Goal: Communication & Community: Share content

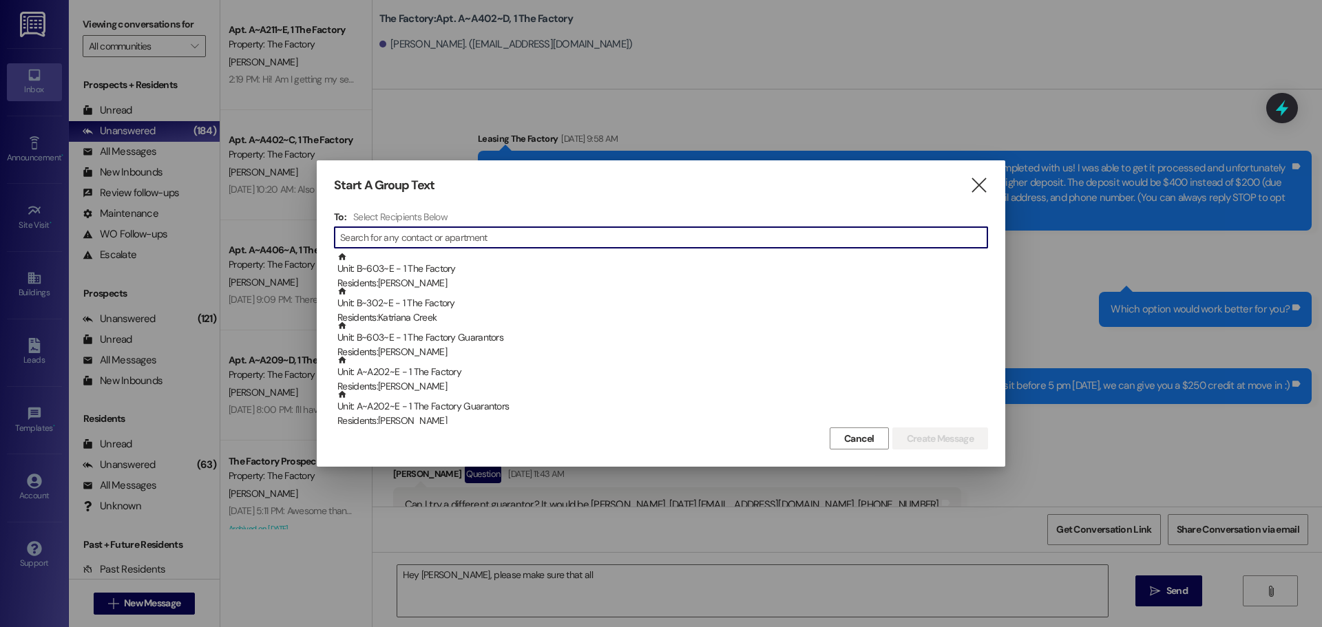
scroll to position [1854, 0]
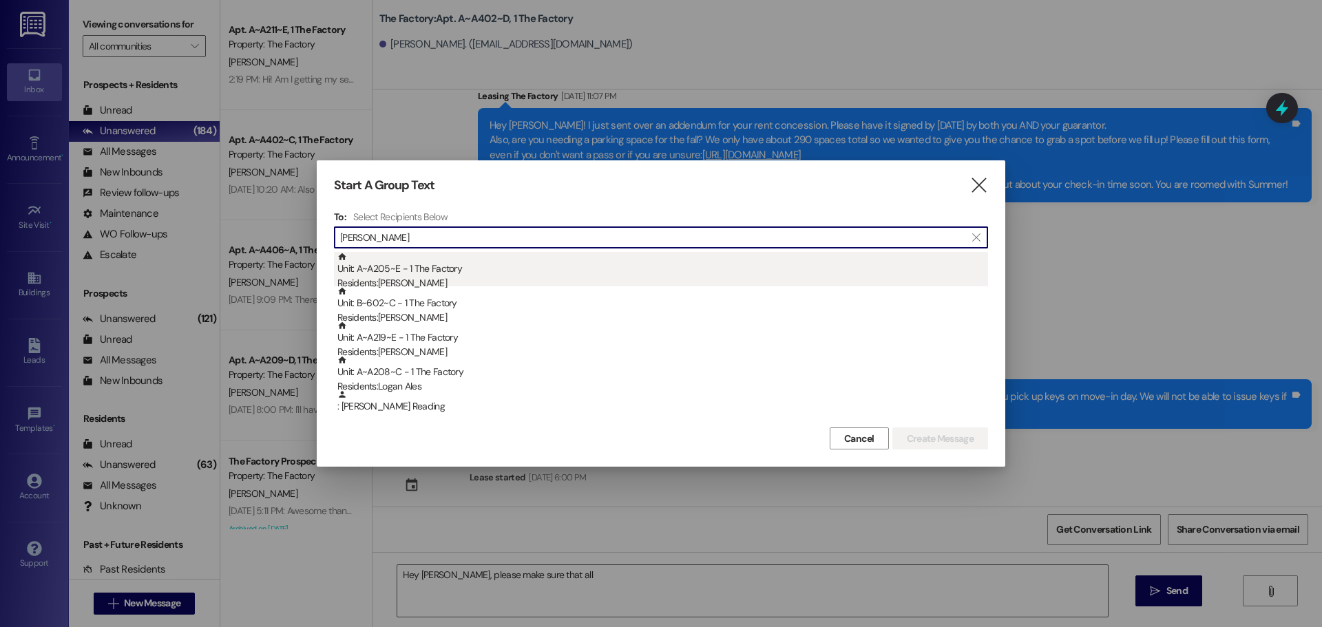
type input "[PERSON_NAME]"
click at [456, 279] on div "Residents: [PERSON_NAME]" at bounding box center [662, 283] width 651 height 14
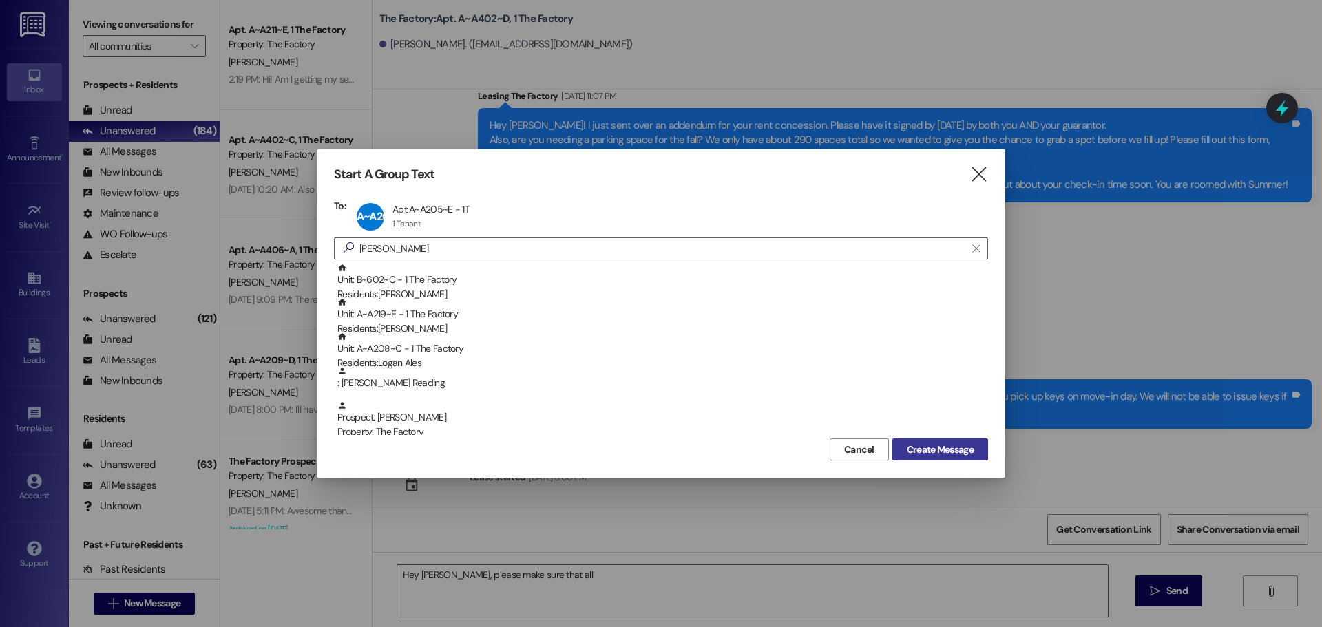
click at [923, 443] on span "Create Message" at bounding box center [940, 450] width 67 height 14
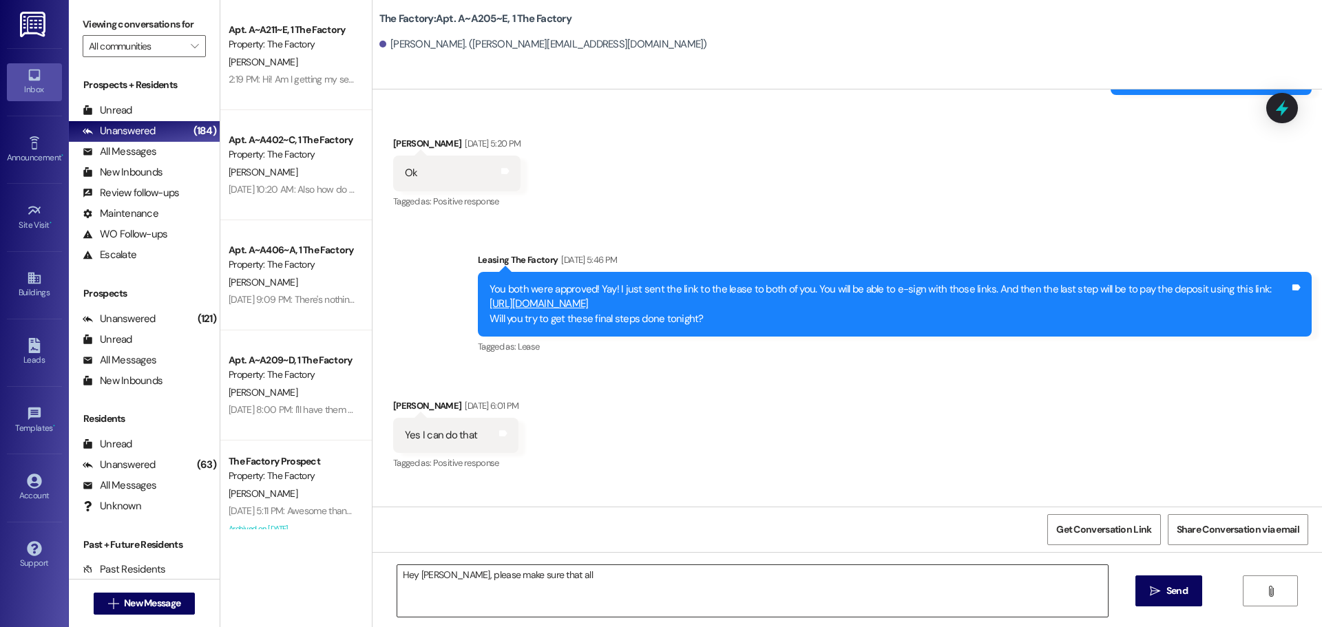
scroll to position [1625, 0]
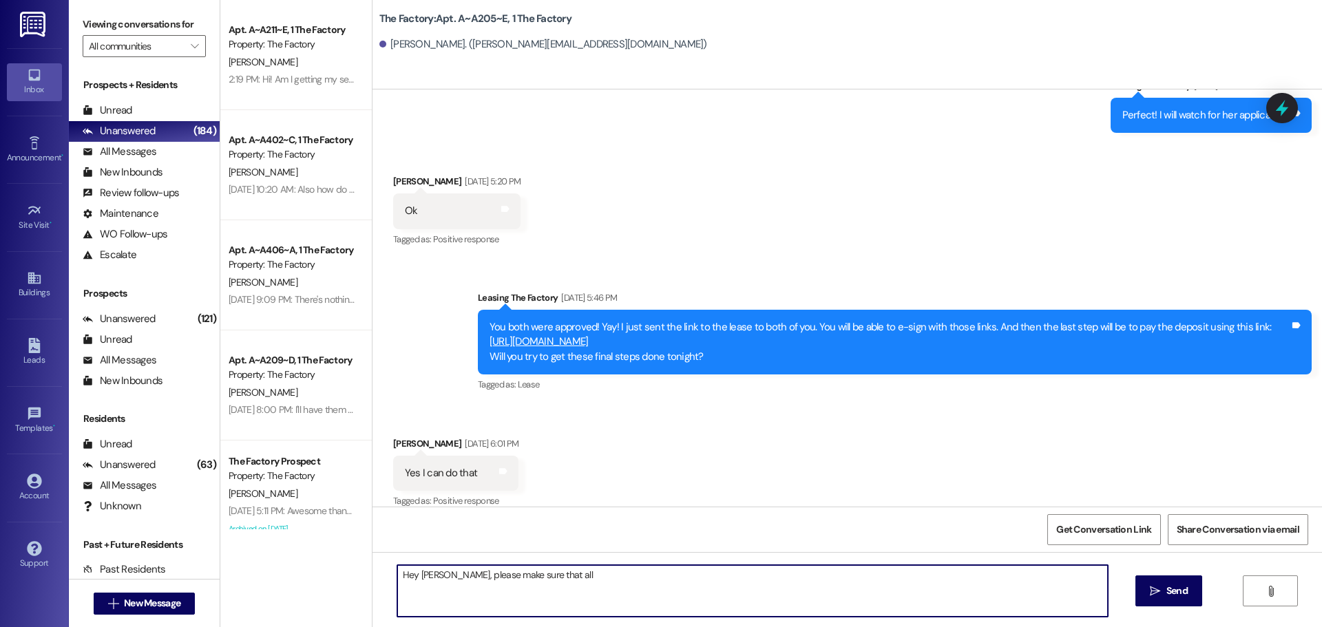
drag, startPoint x: 619, startPoint y: 580, endPoint x: 148, endPoint y: 577, distance: 471.0
click at [148, 577] on div "Viewing conversations for All communities  Prospects + Residents Unread (0) Un…" at bounding box center [695, 313] width 1253 height 627
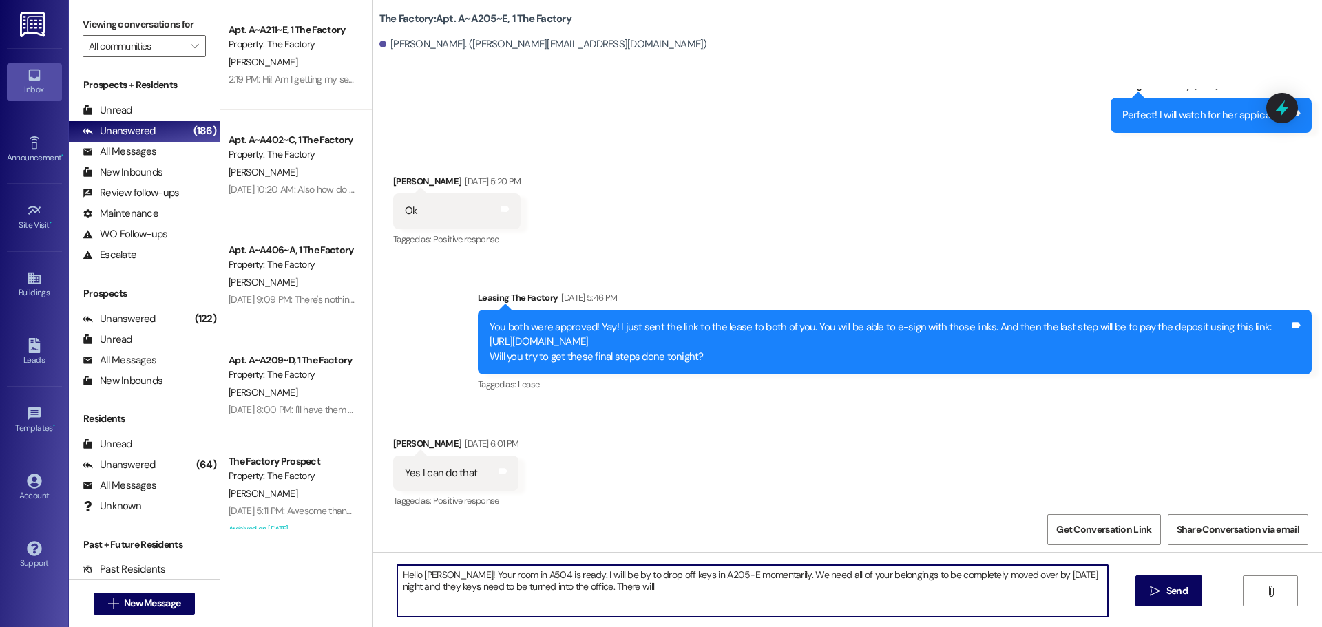
drag, startPoint x: 1014, startPoint y: 574, endPoint x: 1064, endPoint y: 577, distance: 49.7
click at [1064, 577] on textarea "Hello [PERSON_NAME]! Your room in A504 is ready. I will be by to drop off keys …" at bounding box center [752, 591] width 711 height 52
click at [688, 595] on textarea "Hello [PERSON_NAME]! Your room in A504 is ready. I will be by to drop off keys …" at bounding box center [752, 591] width 711 height 52
click at [1048, 578] on textarea "Hello [PERSON_NAME]! Your room in A504 is ready. I will be by to drop off keys …" at bounding box center [752, 591] width 711 height 52
click at [425, 594] on textarea "Hello [PERSON_NAME]! Your room in A504 is ready. I will be by to drop off keys …" at bounding box center [752, 591] width 711 height 52
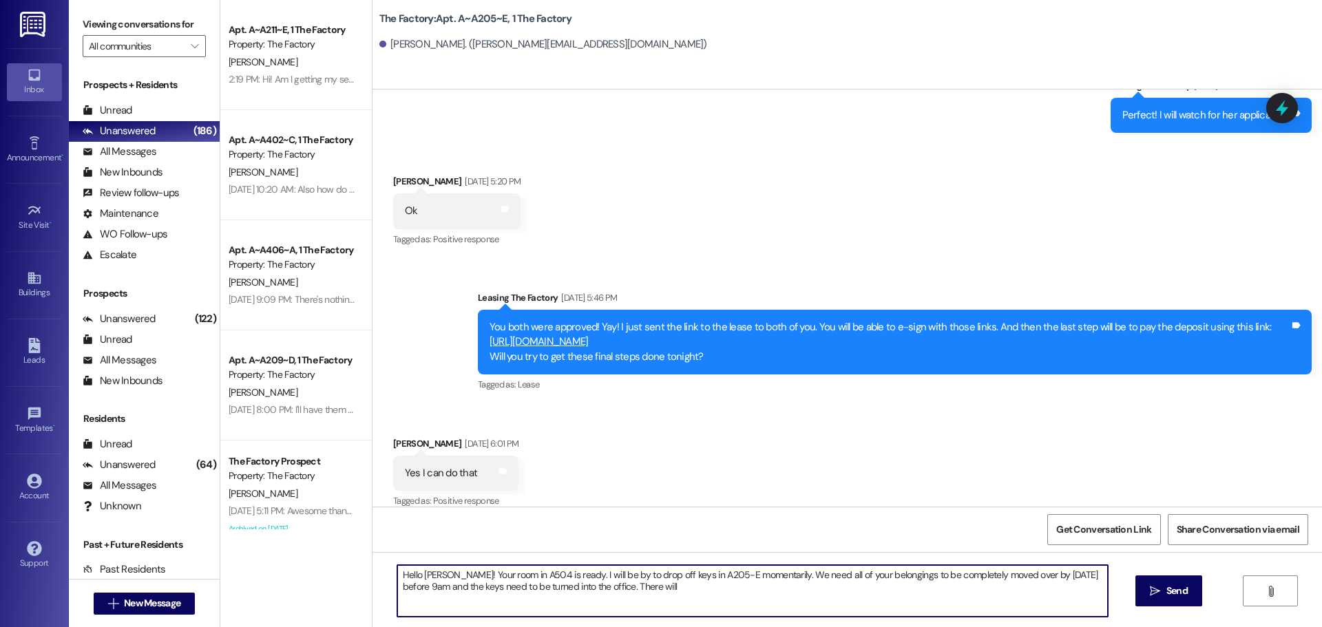
click at [653, 593] on textarea "Hello [PERSON_NAME]! Your room in A504 is ready. I will be by to drop off keys …" at bounding box center [752, 591] width 711 height 52
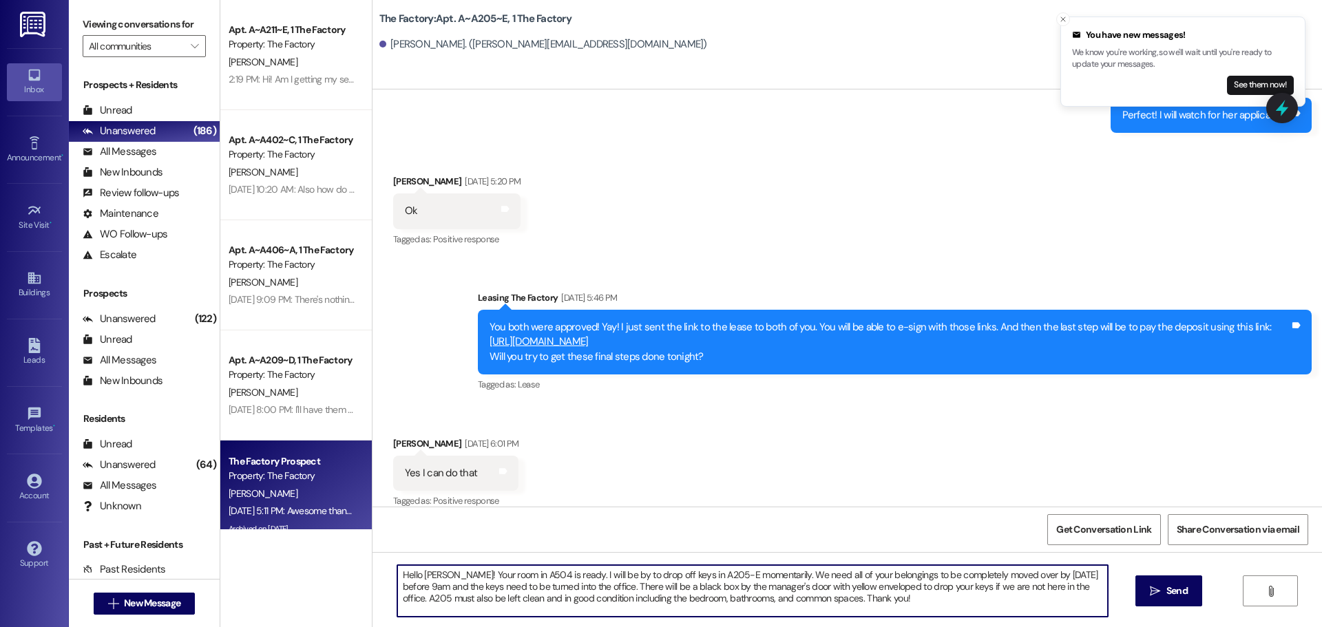
drag, startPoint x: 831, startPoint y: 601, endPoint x: 214, endPoint y: 480, distance: 628.8
click at [220, 480] on div "Apt. A~A211~E, 1 The Factory Property: The Factory [PERSON_NAME] 2:19 PM: Hi! A…" at bounding box center [771, 313] width 1102 height 627
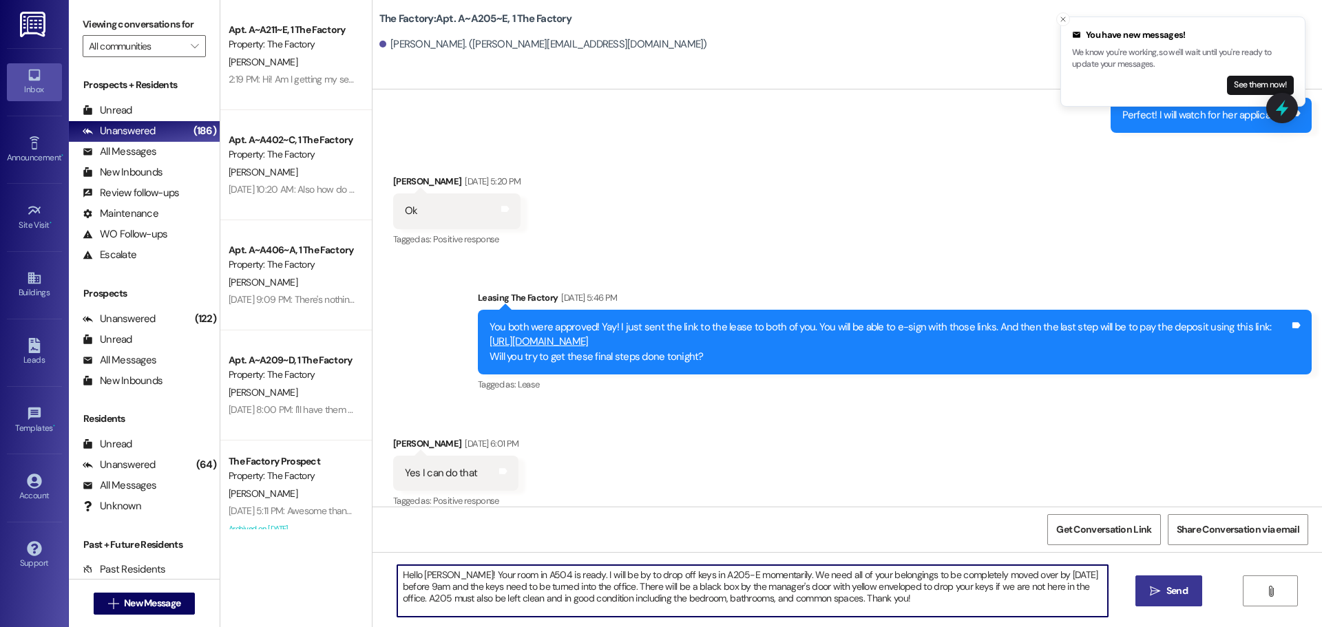
type textarea "Hello [PERSON_NAME]! Your room in A504 is ready. I will be by to drop off keys …"
click at [1164, 586] on span "Send" at bounding box center [1177, 591] width 27 height 14
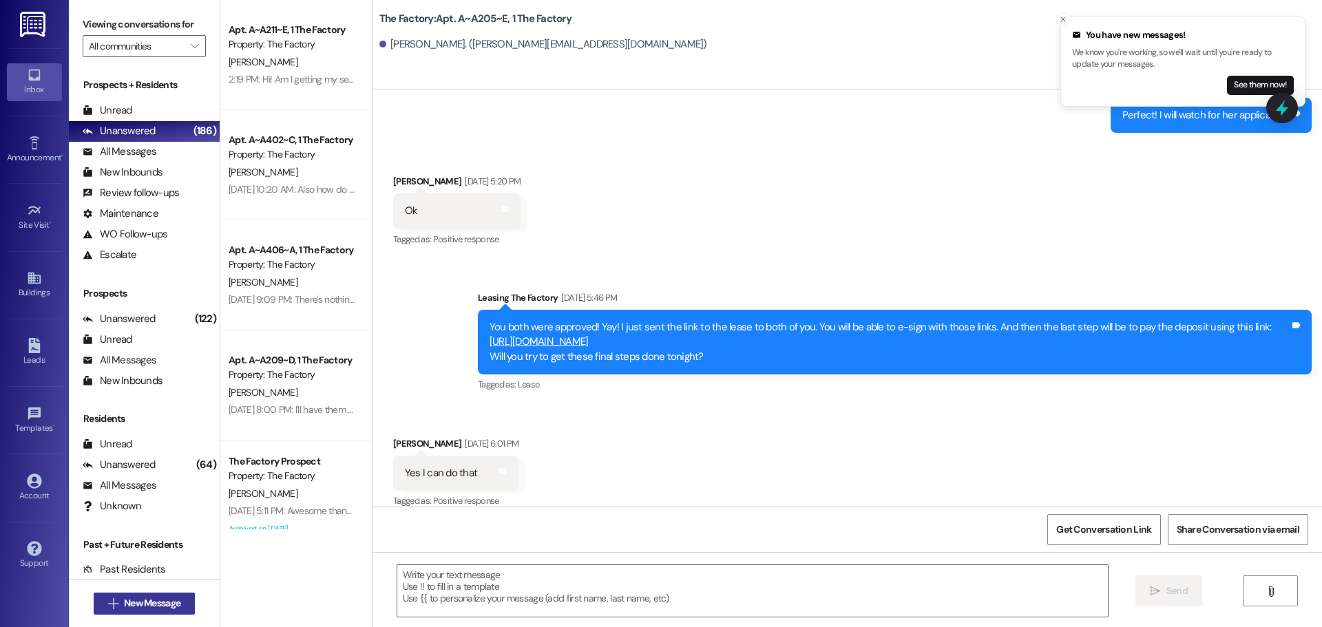
click at [170, 609] on span "New Message" at bounding box center [152, 603] width 56 height 14
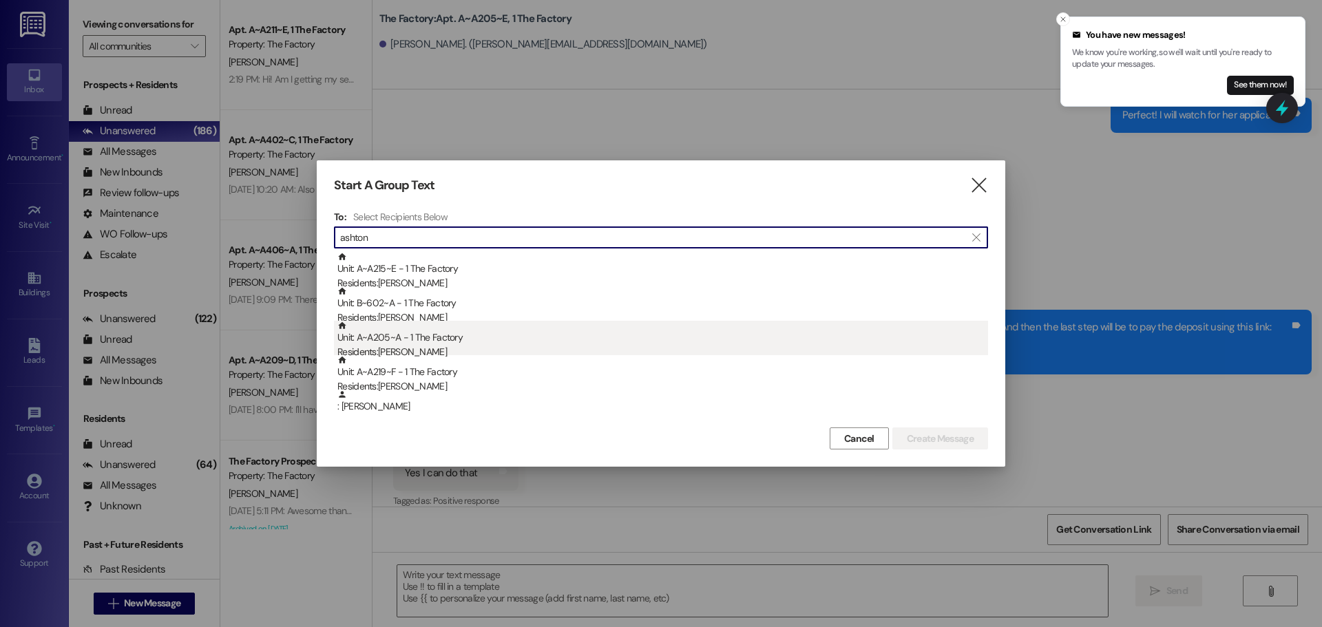
type input "ashton"
click at [490, 350] on div "Residents: [PERSON_NAME]" at bounding box center [662, 352] width 651 height 14
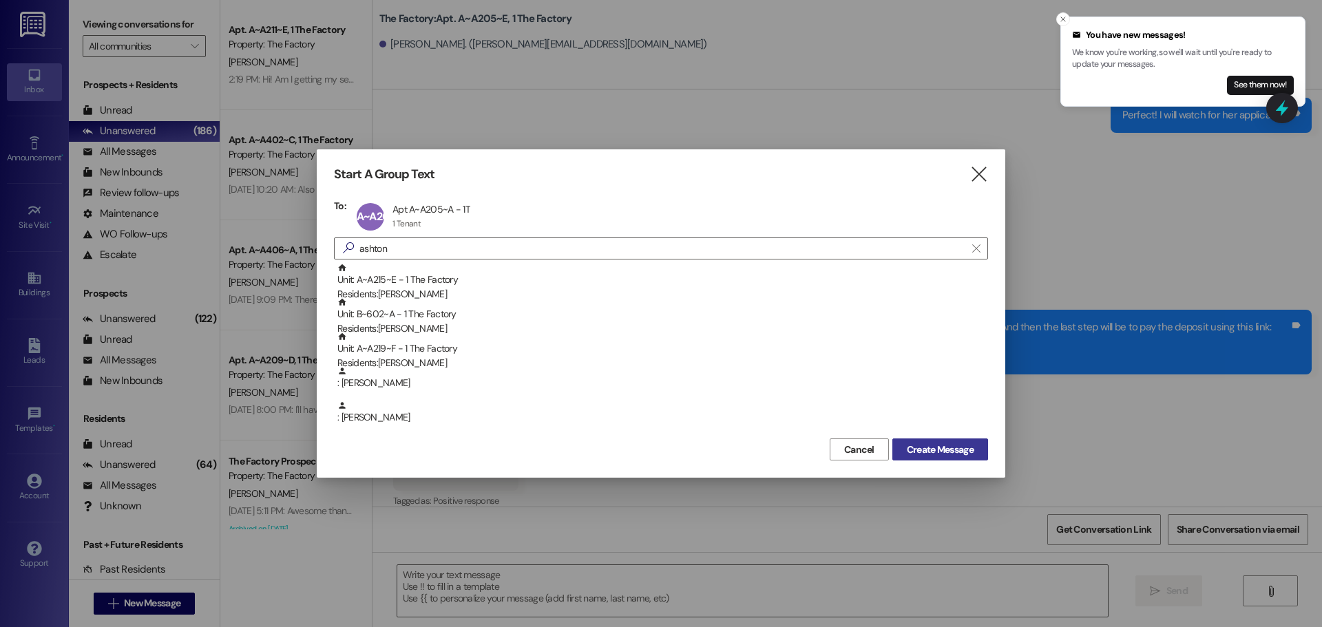
click at [932, 455] on span "Create Message" at bounding box center [940, 450] width 67 height 14
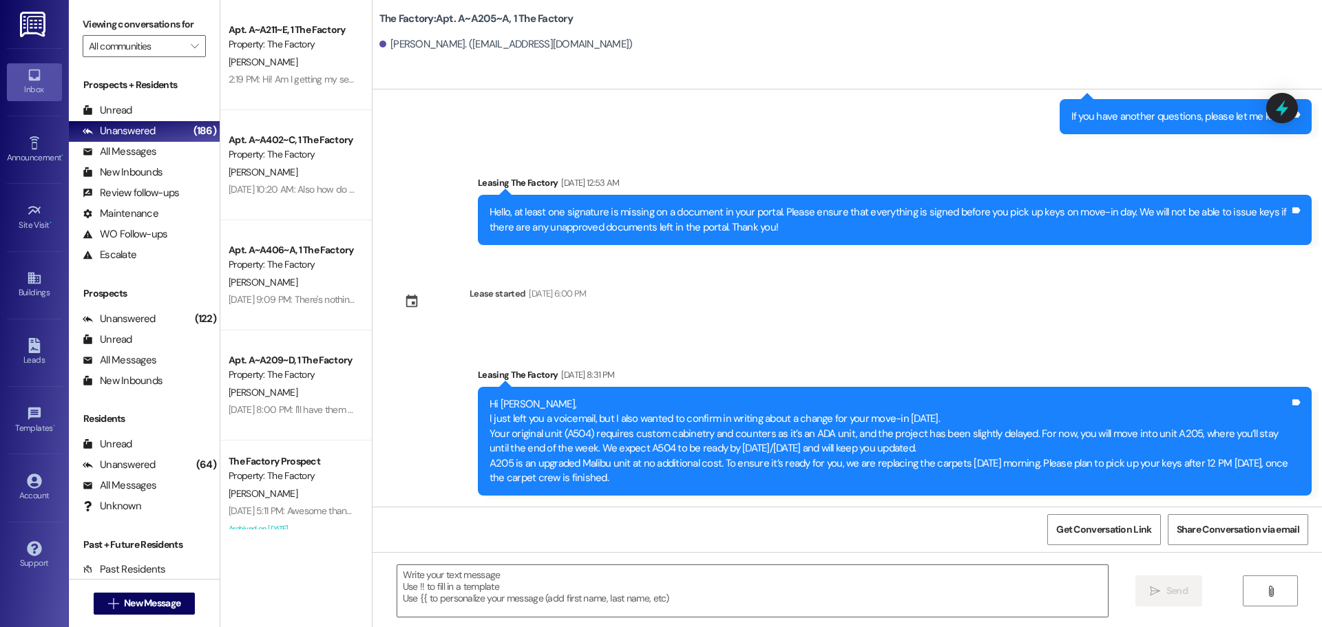
scroll to position [991, 0]
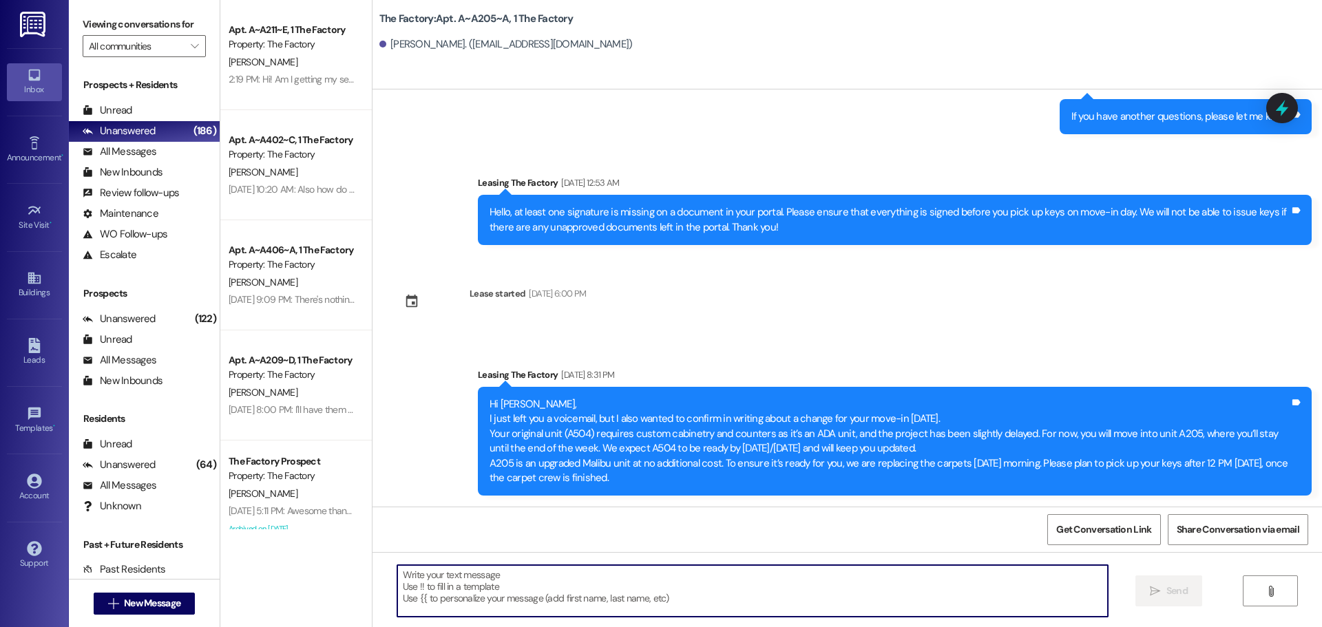
click at [572, 591] on textarea at bounding box center [752, 591] width 711 height 52
paste textarea "Hello [PERSON_NAME]! Your room in A504 is ready. I will be by to drop off keys …"
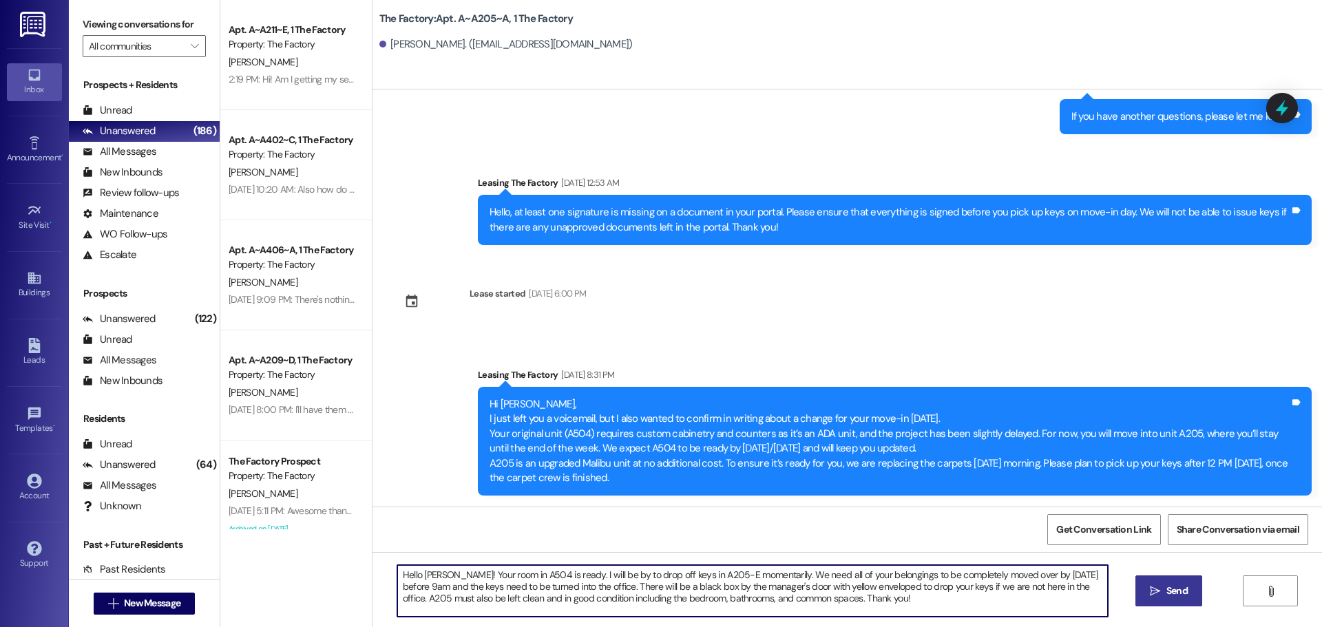
click at [428, 578] on textarea "Hello [PERSON_NAME]! Your room in A504 is ready. I will be by to drop off keys …" at bounding box center [752, 591] width 711 height 52
type textarea "Hello [PERSON_NAME]! Your room in A504 is ready. I will be by to drop off keys …"
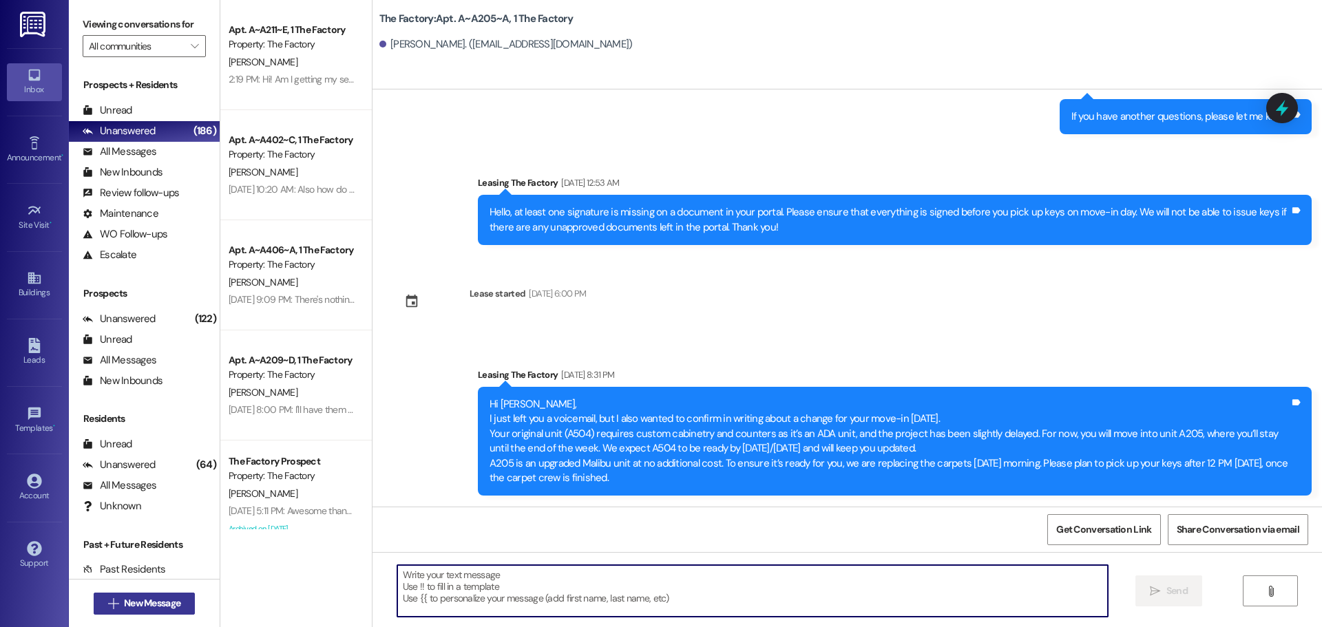
click at [140, 604] on span "New Message" at bounding box center [152, 603] width 56 height 14
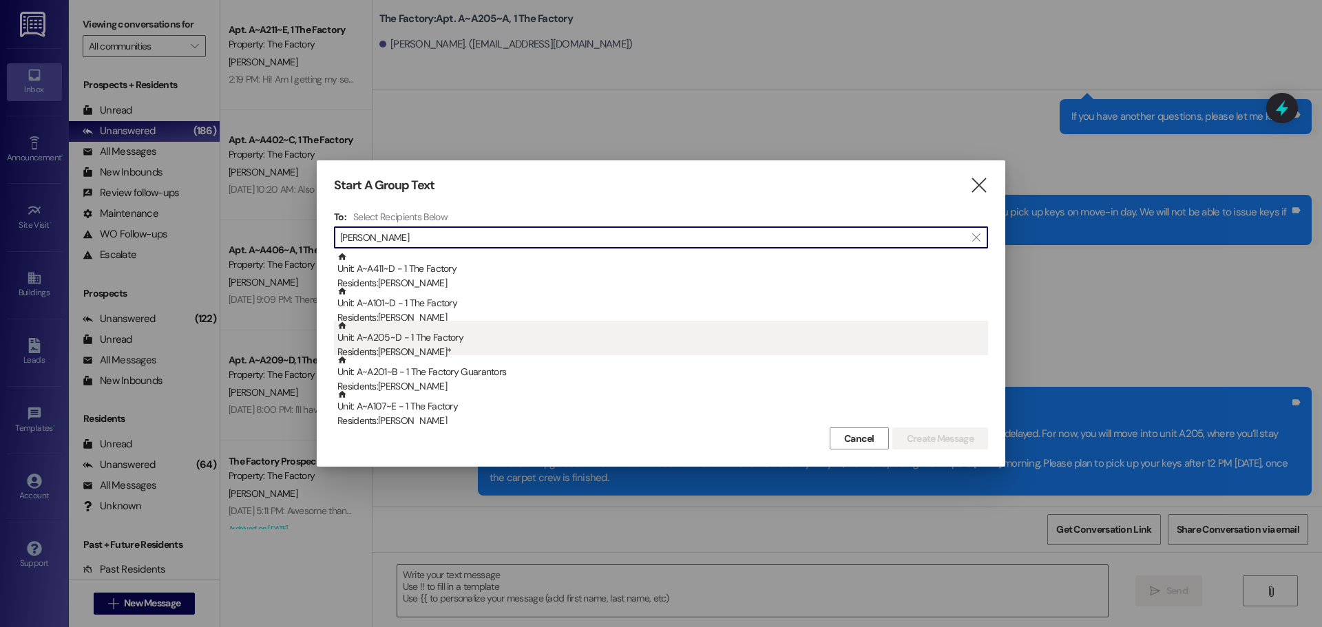
type input "[PERSON_NAME]"
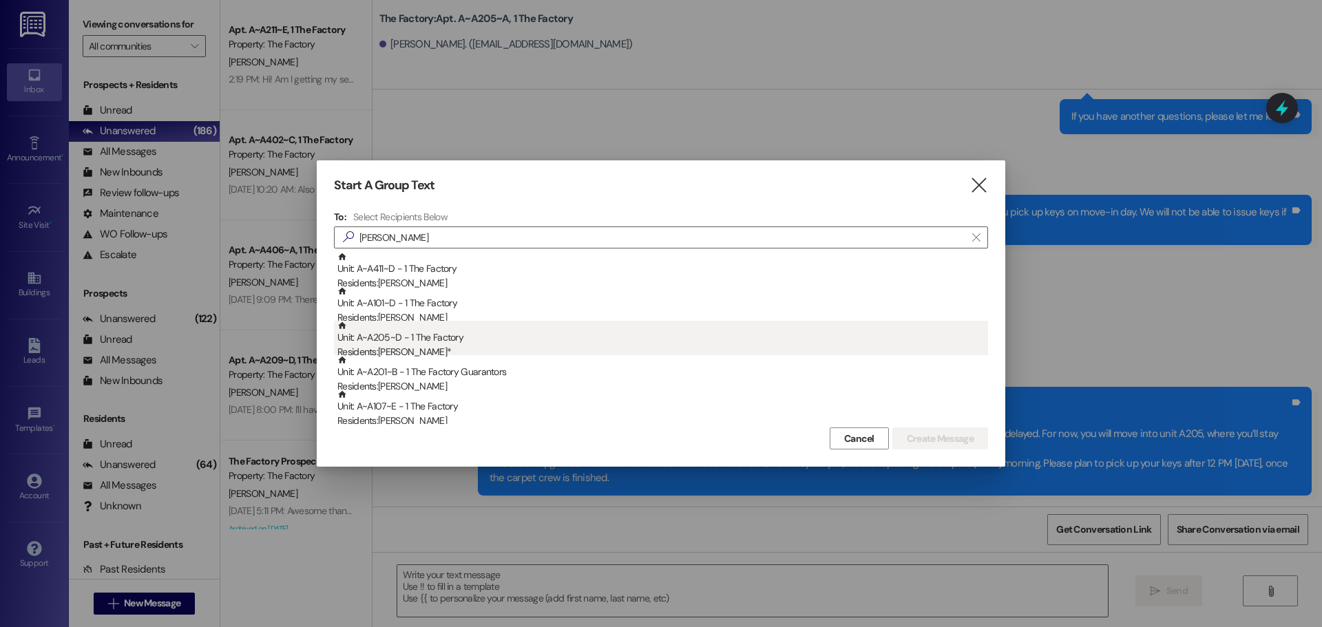
click at [508, 341] on div "Unit: A~A205~D - 1 The Factory Residents: [PERSON_NAME]*" at bounding box center [662, 340] width 651 height 39
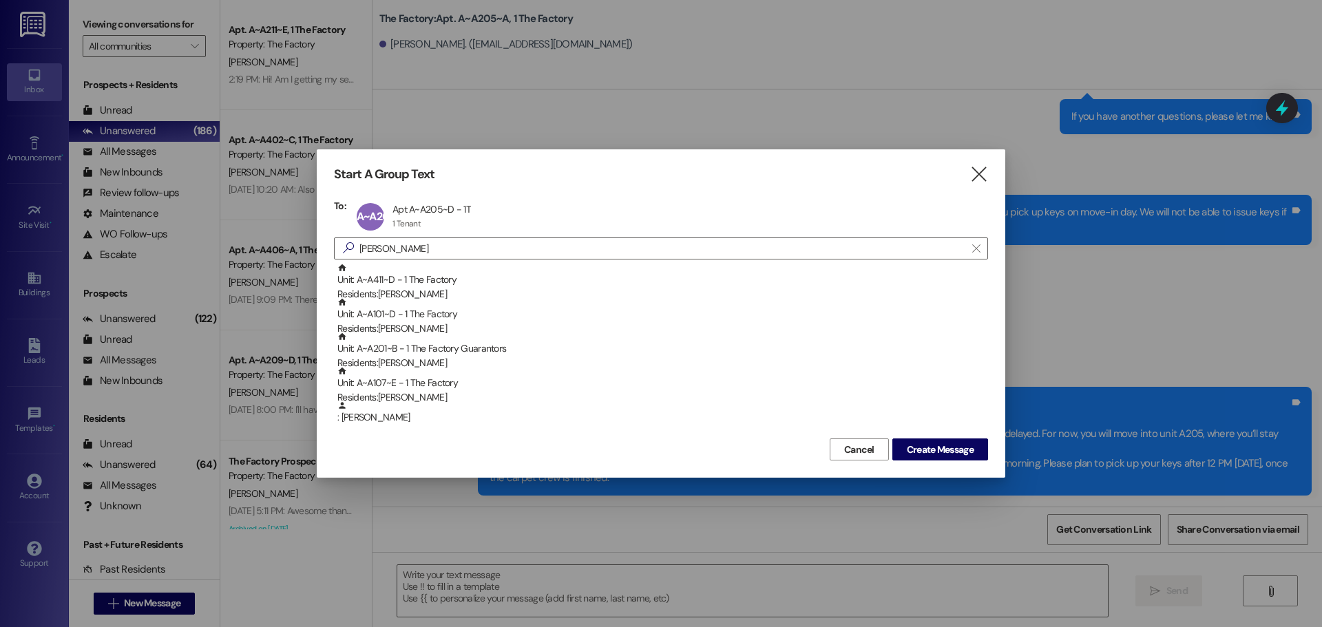
drag, startPoint x: 906, startPoint y: 452, endPoint x: 801, endPoint y: 484, distance: 109.4
click at [907, 453] on span "Create Message" at bounding box center [940, 450] width 67 height 14
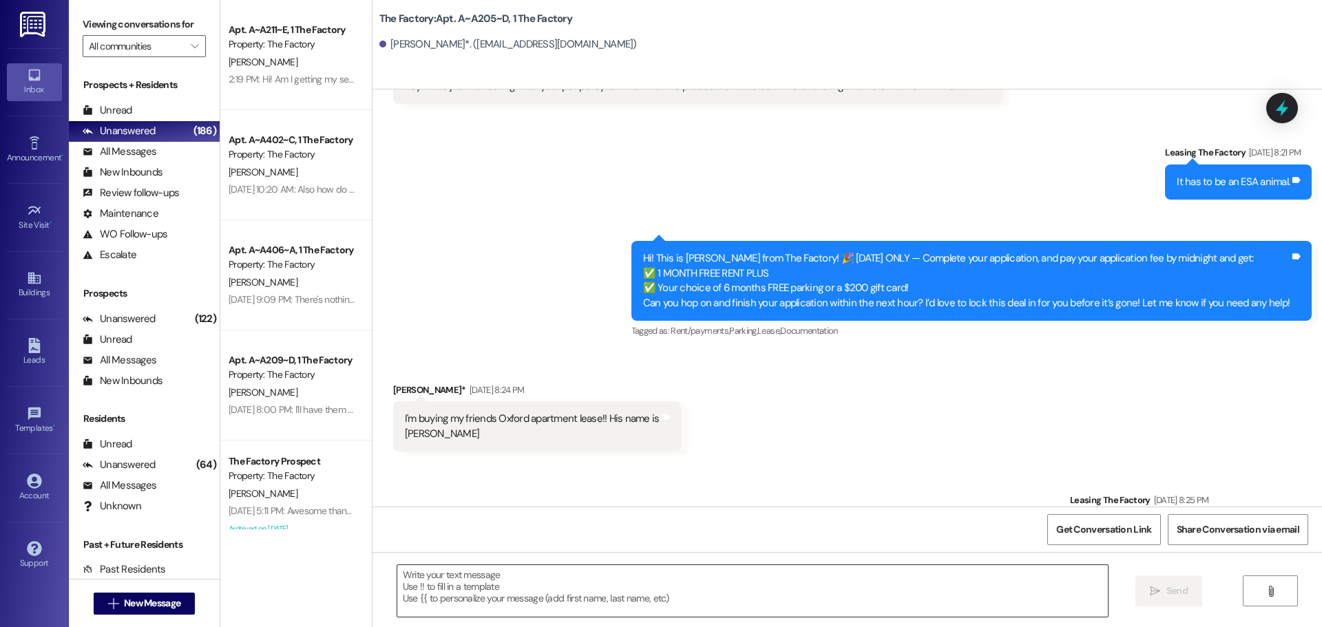
click at [501, 585] on textarea at bounding box center [752, 591] width 711 height 52
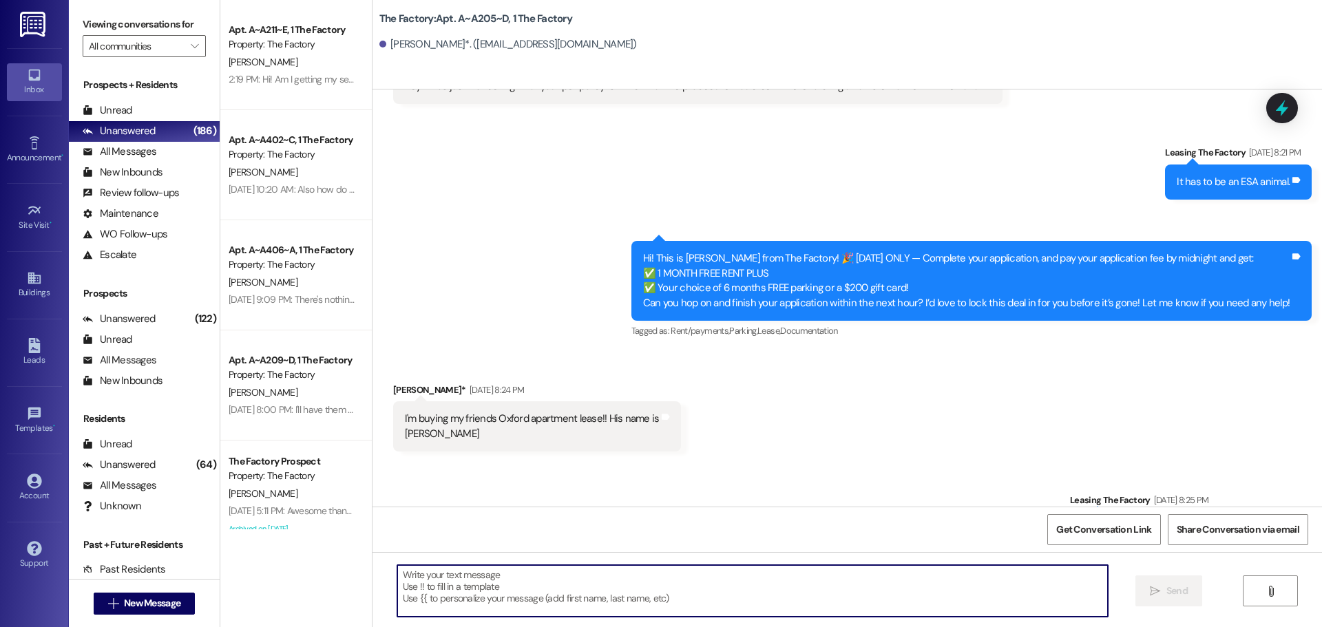
paste textarea "Hello [PERSON_NAME]! Your room in A504 is ready. I will be by to drop off keys …"
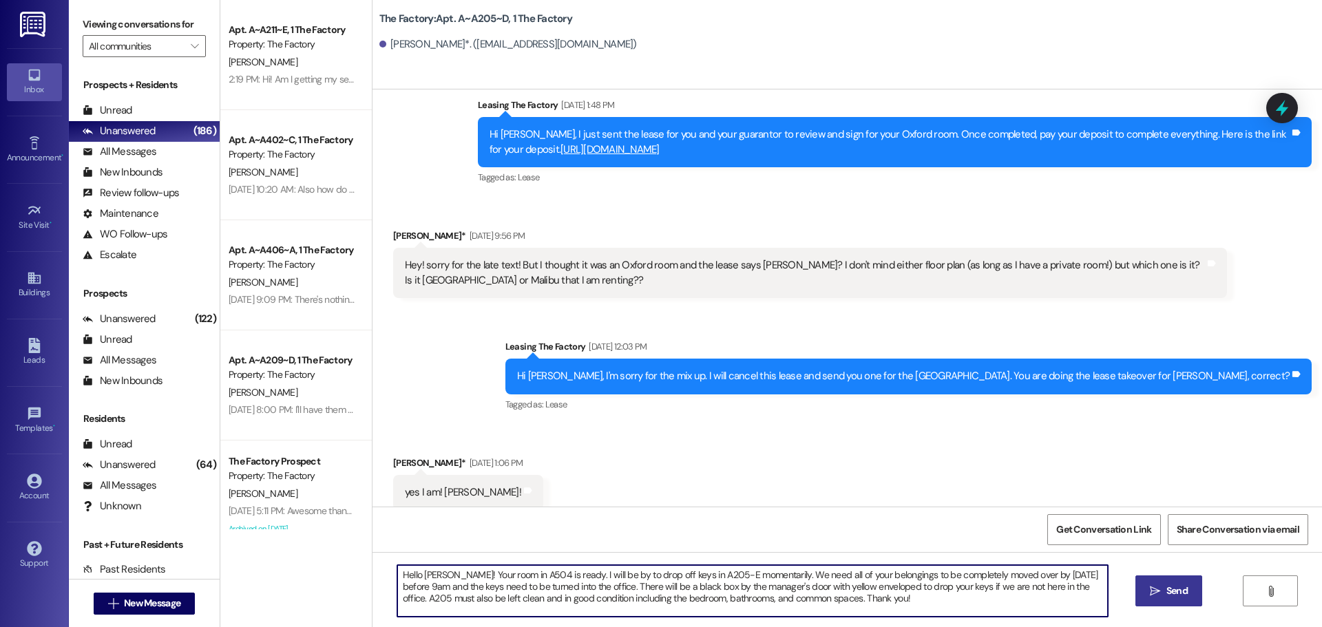
scroll to position [1666, 0]
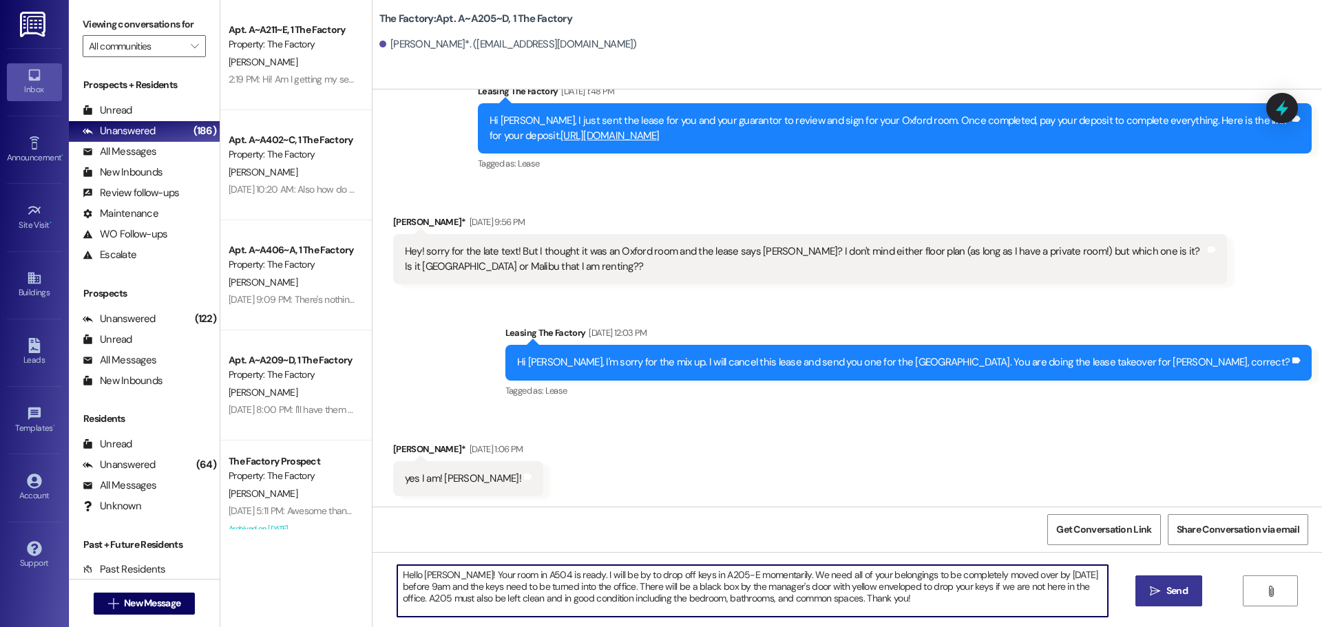
click at [435, 574] on textarea "Hello [PERSON_NAME]! Your room in A504 is ready. I will be by to drop off keys …" at bounding box center [752, 591] width 711 height 52
type textarea "Hello [PERSON_NAME]! Your room in A504 is ready. I will be by to drop off keys …"
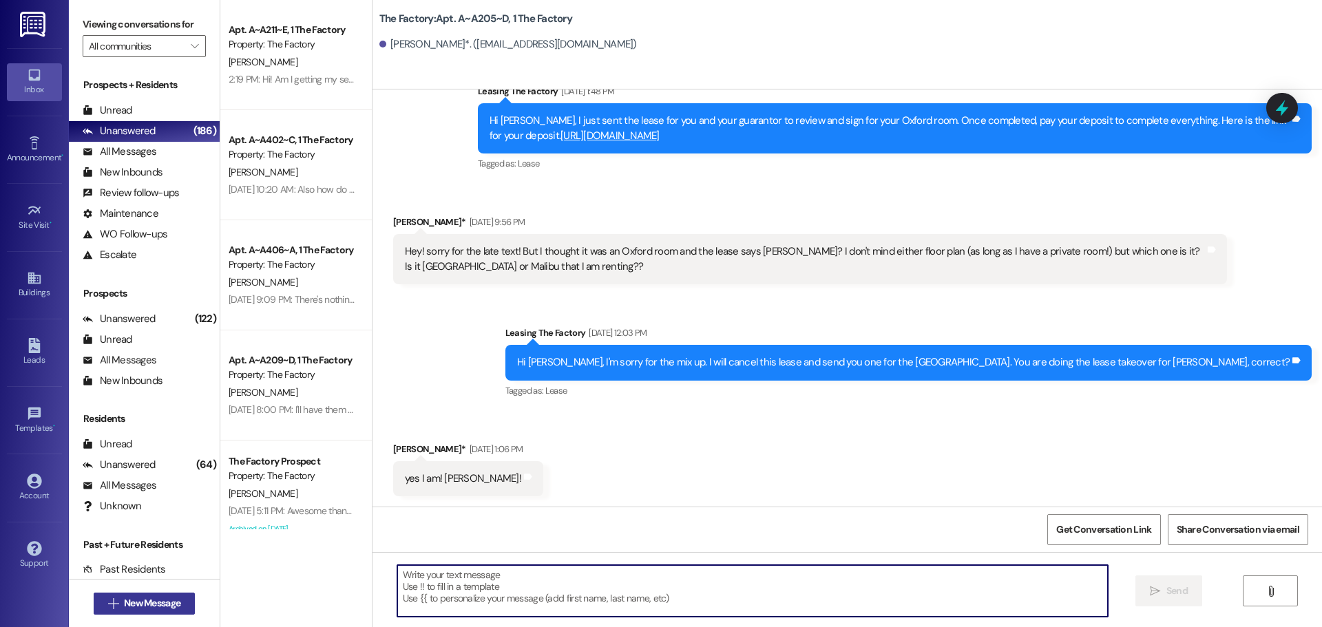
click at [118, 611] on button " New Message" at bounding box center [145, 604] width 102 height 22
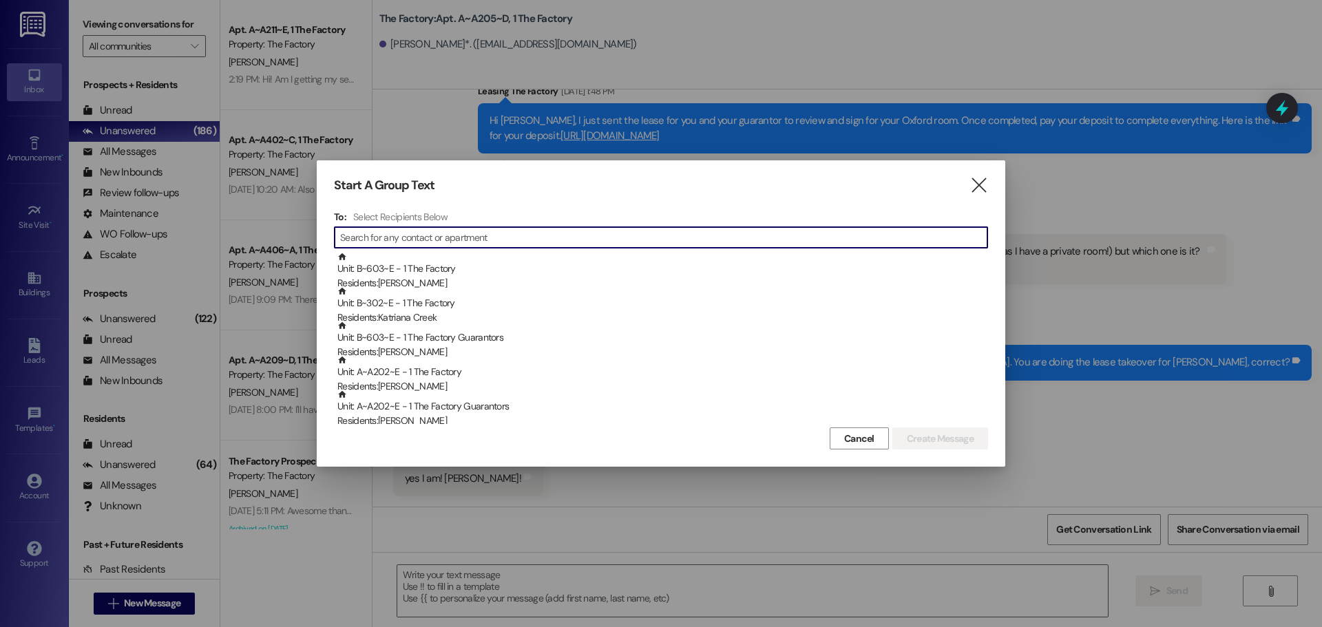
click at [1107, 191] on div at bounding box center [661, 313] width 1322 height 627
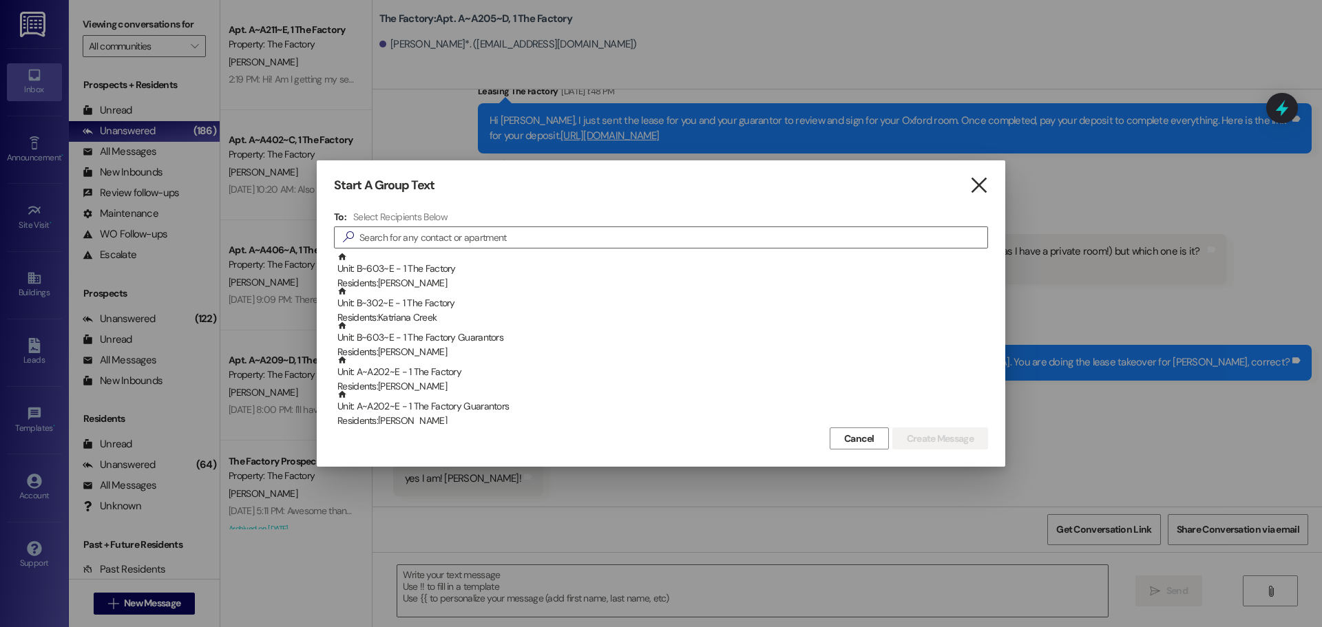
click at [973, 185] on icon "" at bounding box center [979, 185] width 19 height 14
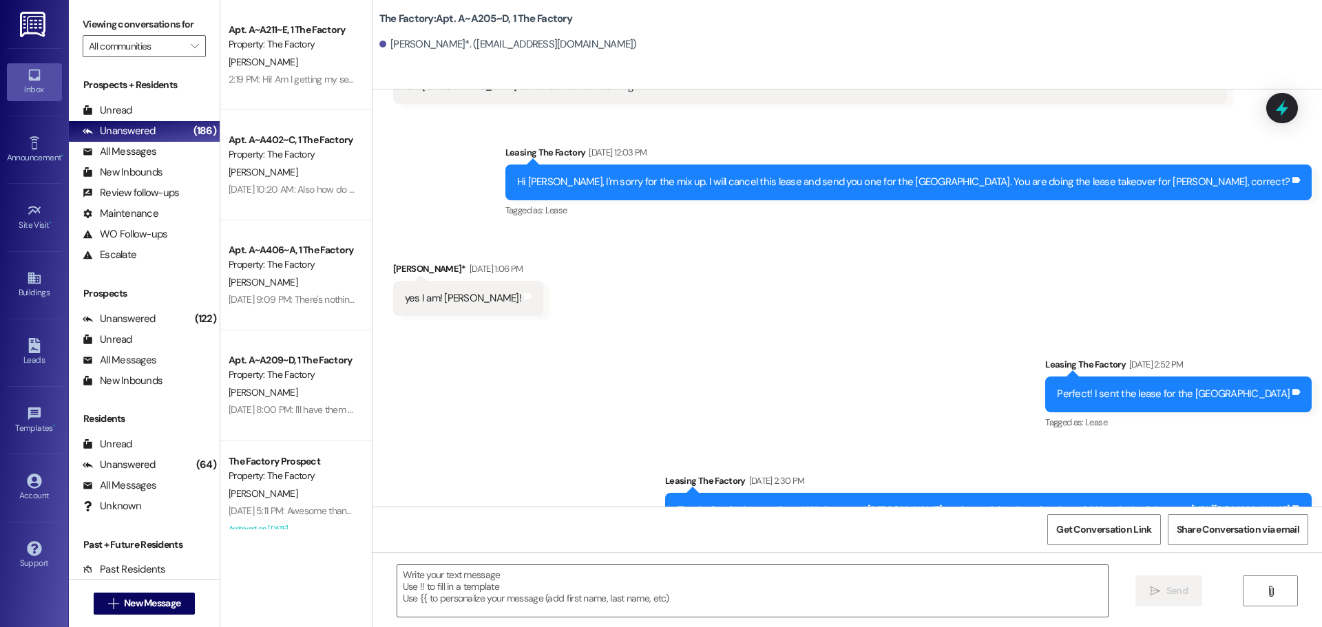
scroll to position [2106, 0]
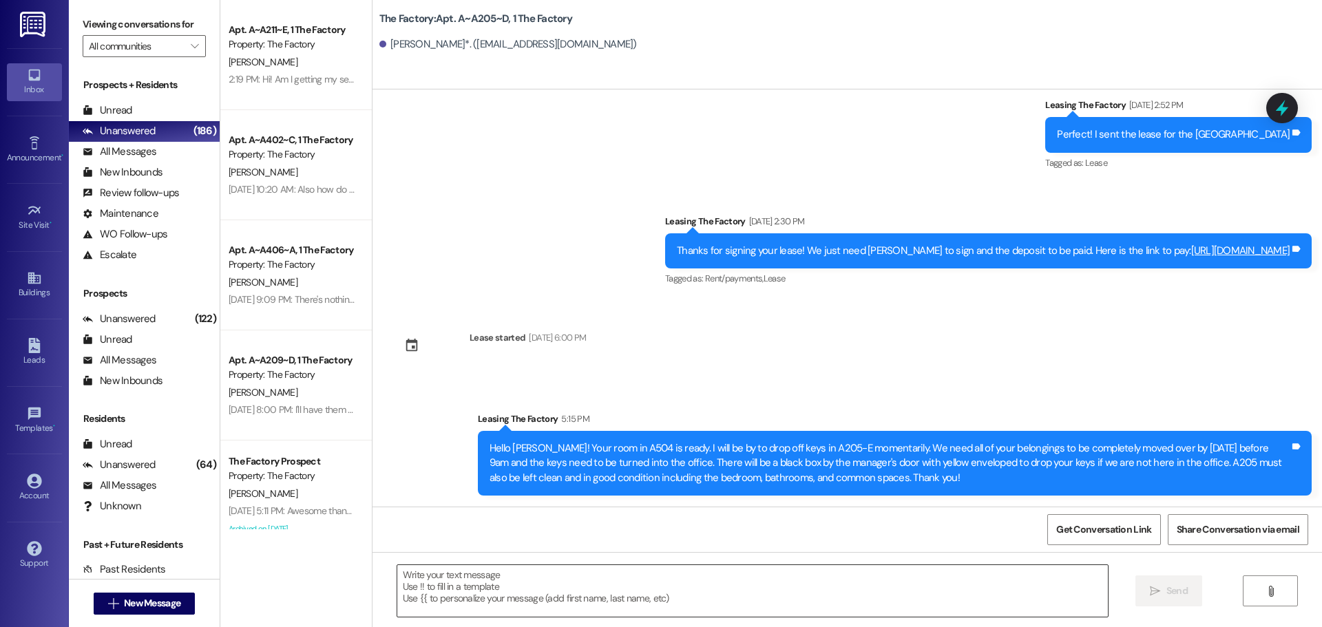
click at [755, 586] on textarea at bounding box center [752, 591] width 711 height 52
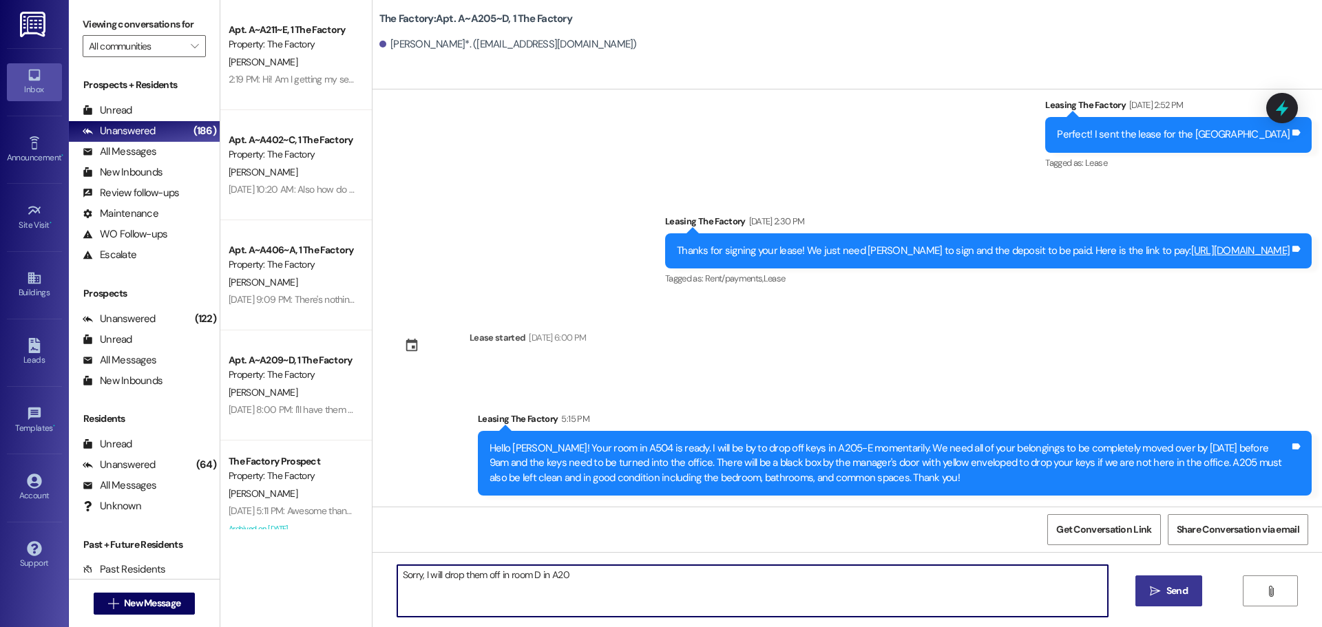
type textarea "Sorry, I will drop them off in room D in A205"
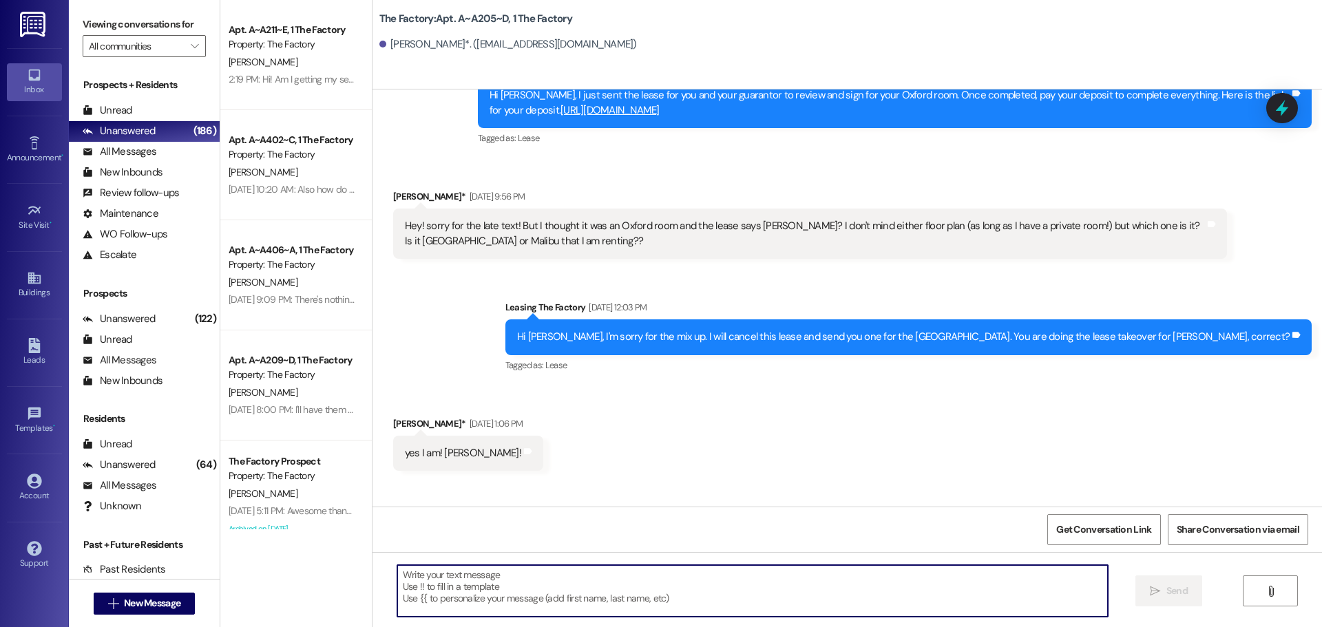
scroll to position [1666, 0]
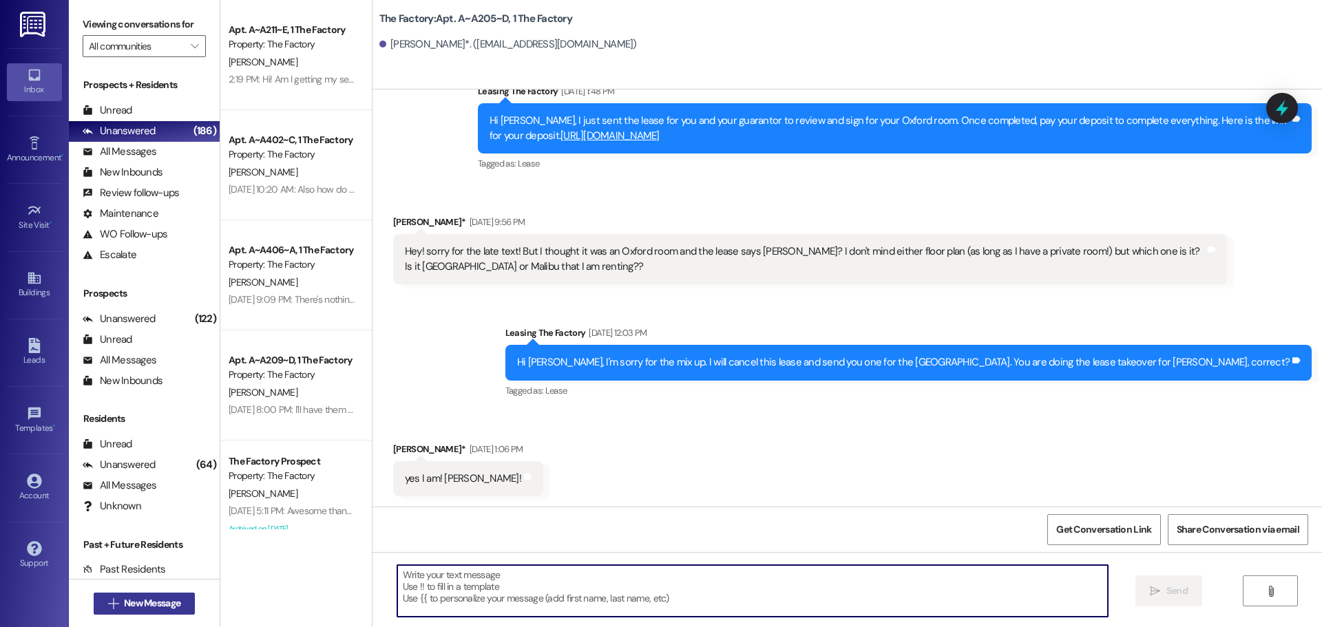
click at [173, 607] on span "New Message" at bounding box center [152, 603] width 56 height 14
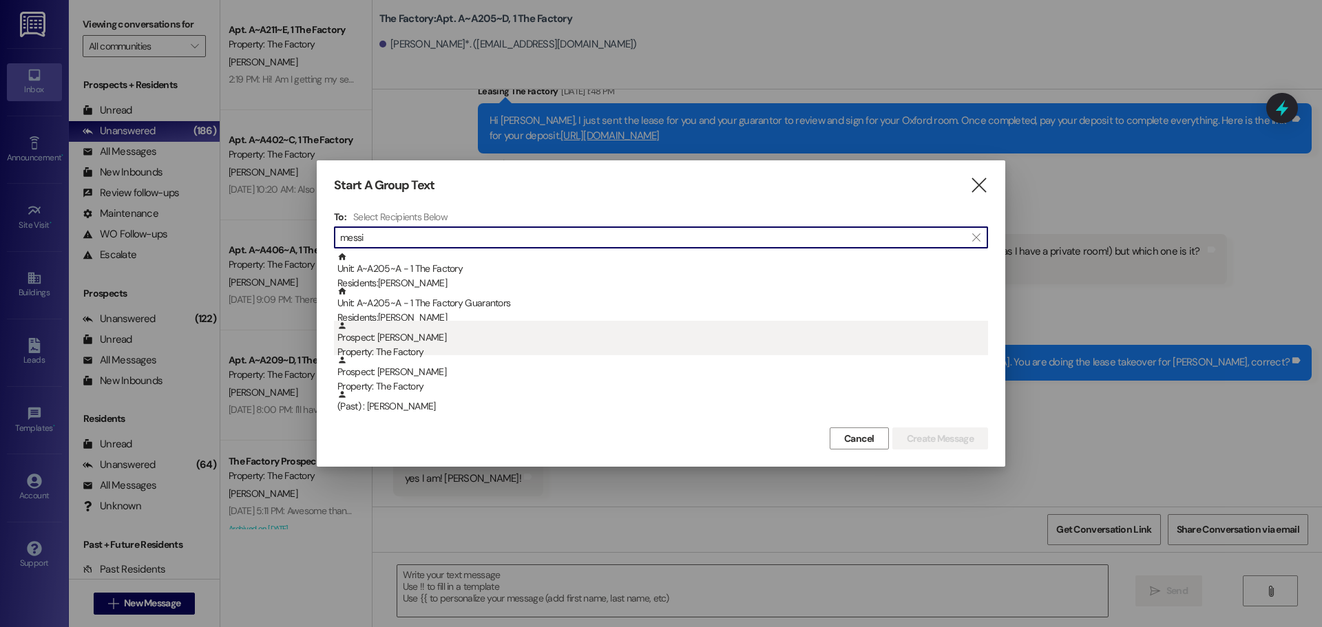
type input "messi"
click at [504, 334] on div "Prospect: [PERSON_NAME] Property: The Factory" at bounding box center [662, 340] width 651 height 39
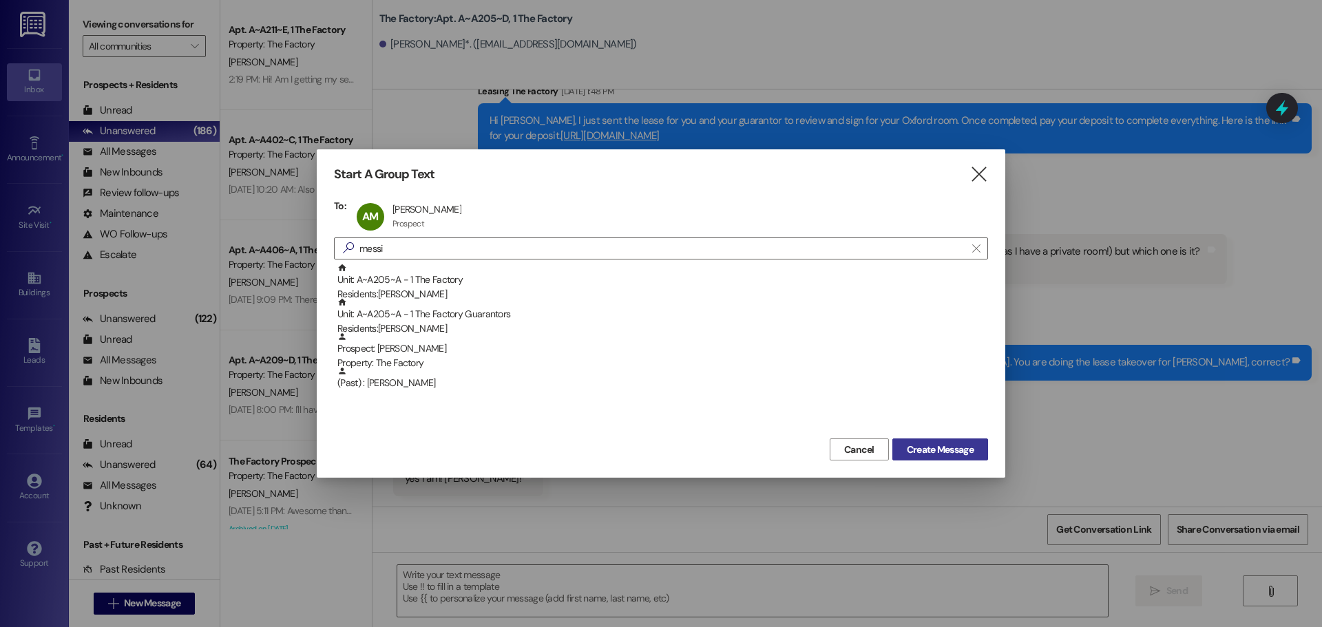
click at [907, 452] on span "Create Message" at bounding box center [940, 450] width 67 height 14
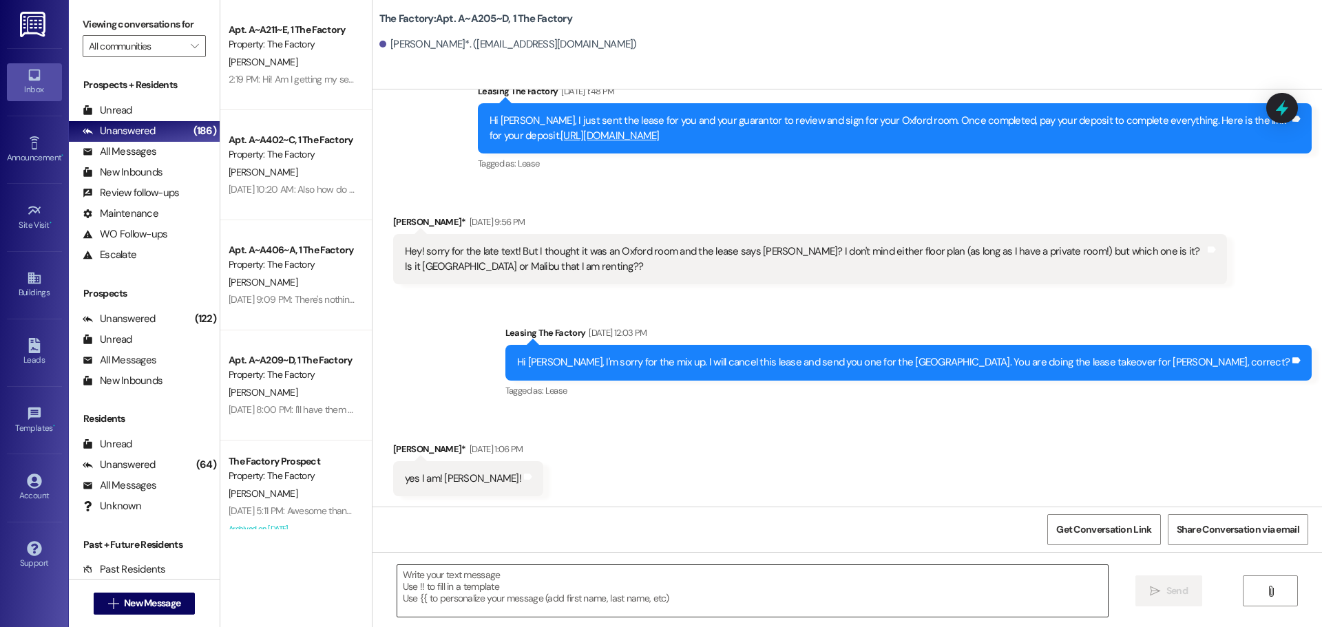
scroll to position [1117, 0]
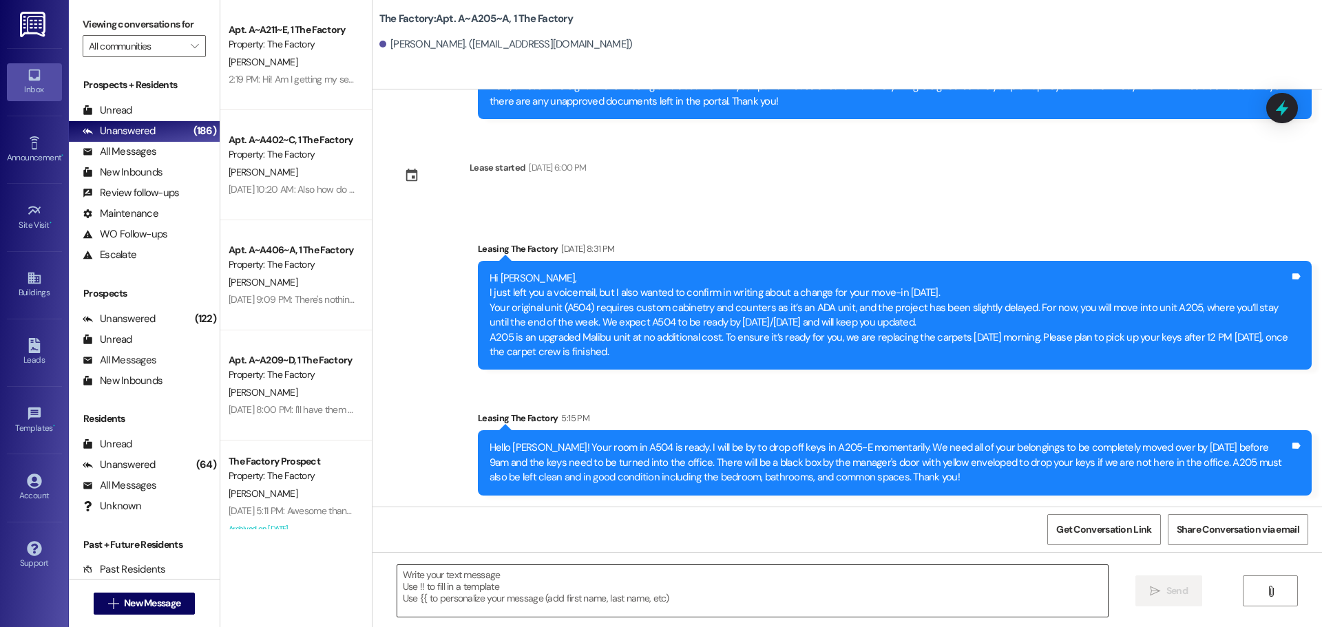
click at [461, 576] on textarea at bounding box center [752, 591] width 711 height 52
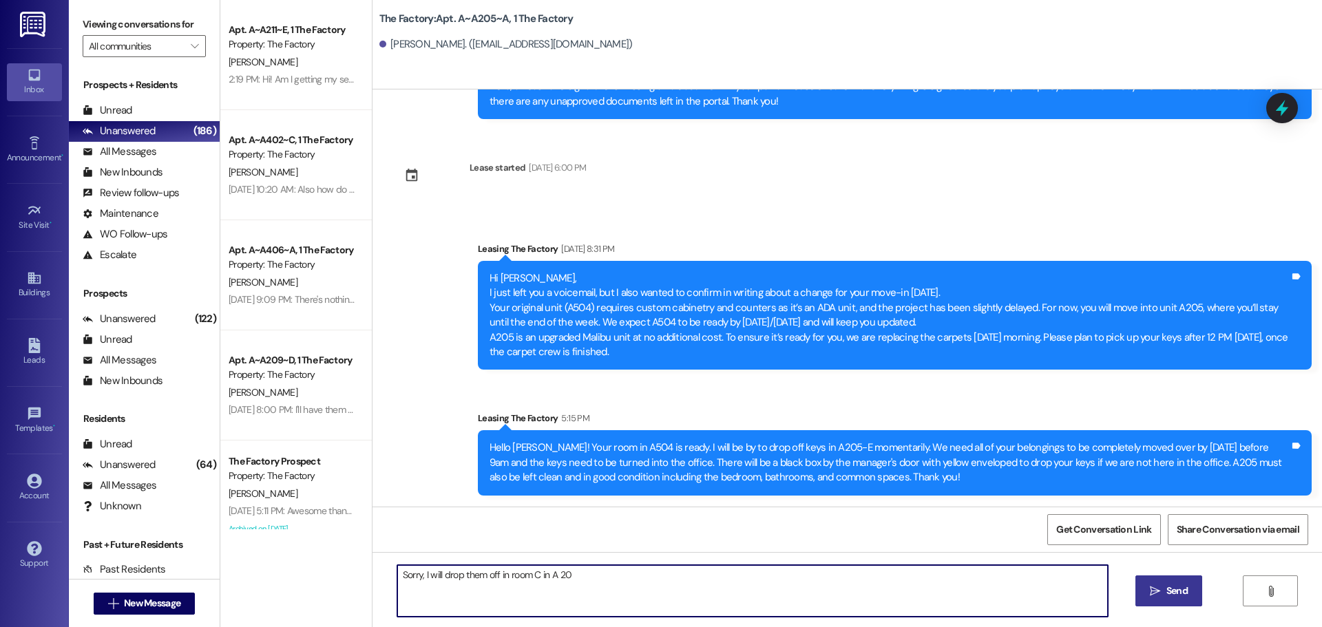
type textarea "Sorry, I will drop them off in room C in A 205"
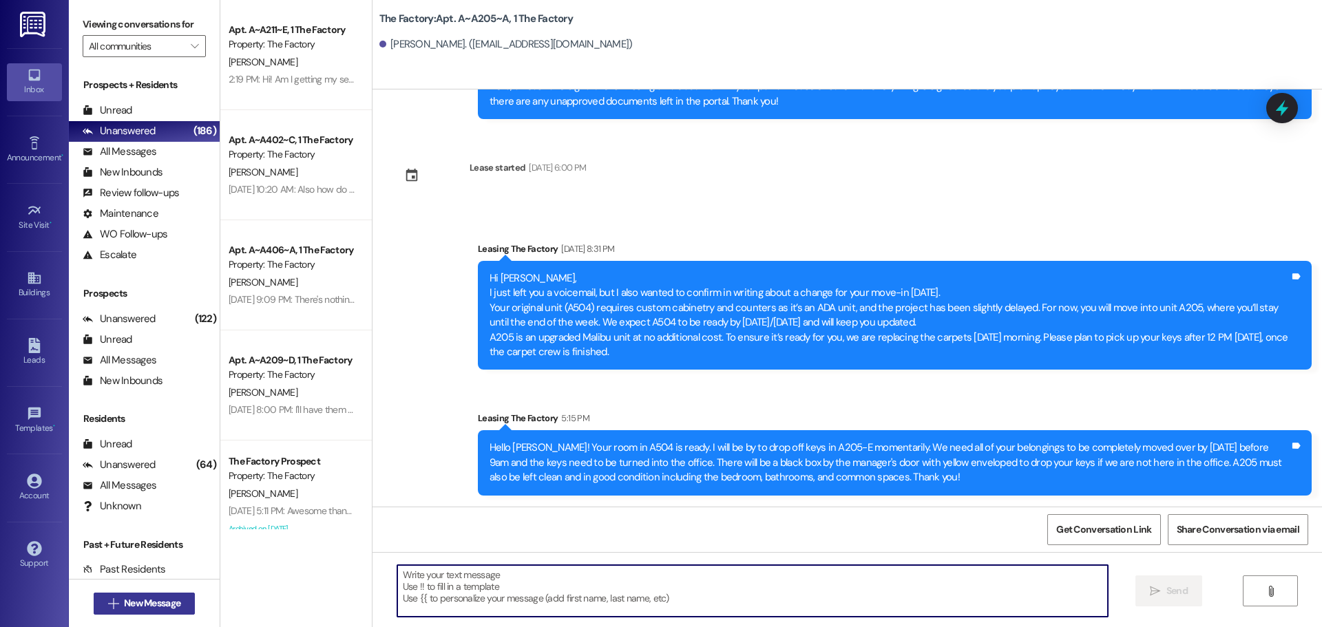
click at [136, 602] on span "New Message" at bounding box center [152, 603] width 56 height 14
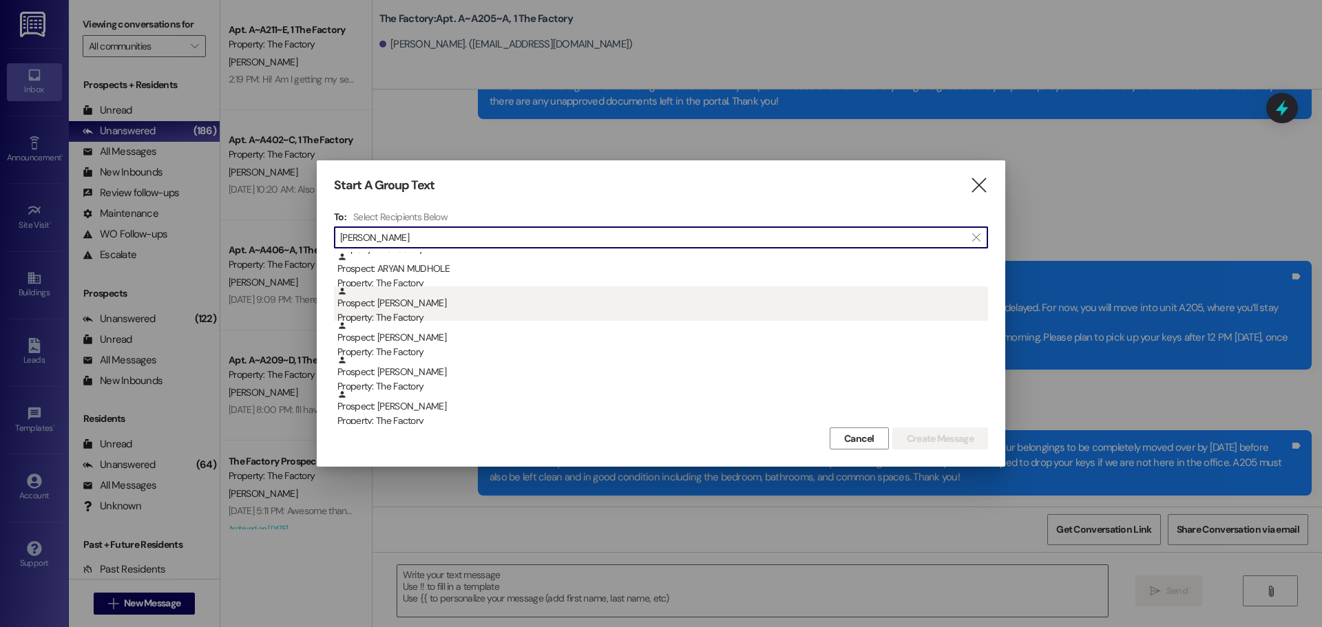
scroll to position [551, 0]
type input "[PERSON_NAME]"
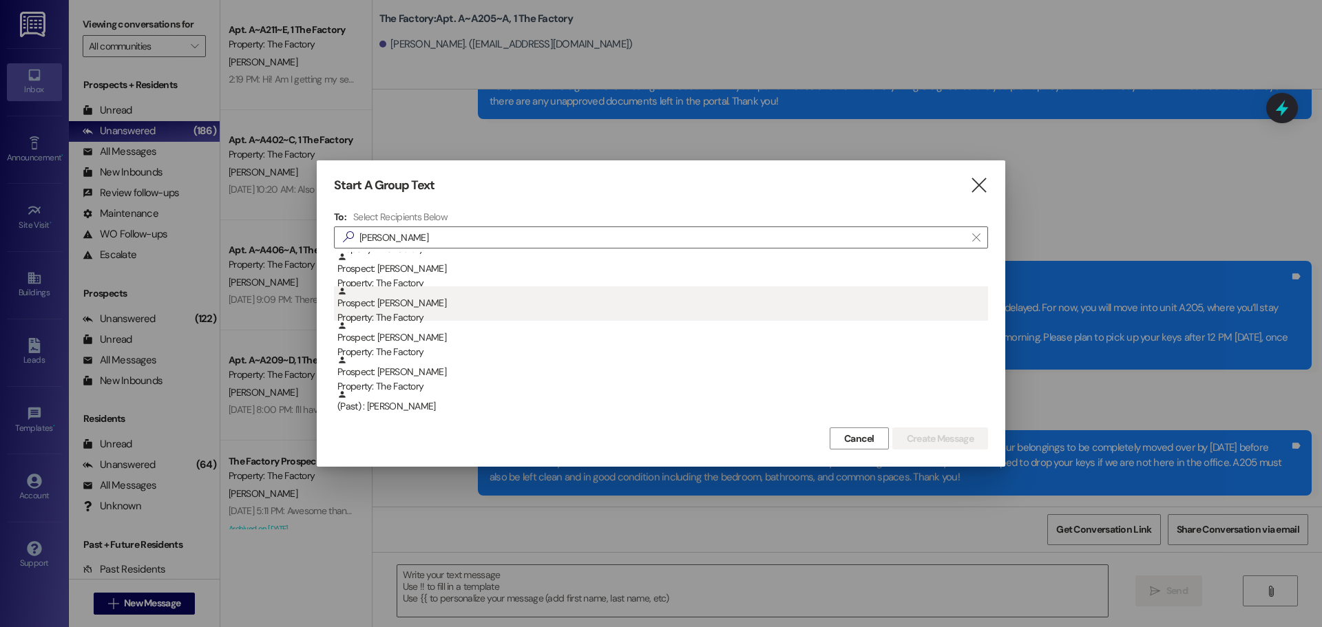
click at [428, 304] on div "Prospect: [PERSON_NAME] Property: The Factory" at bounding box center [662, 305] width 651 height 39
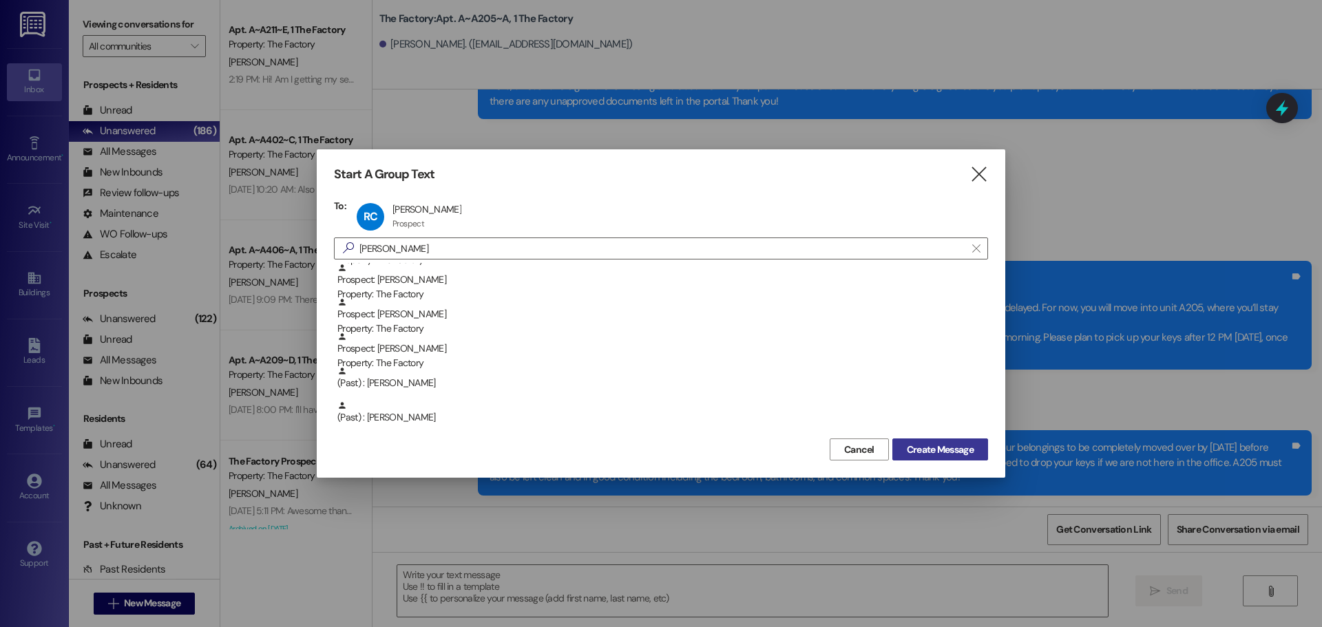
click at [951, 447] on span "Create Message" at bounding box center [940, 450] width 67 height 14
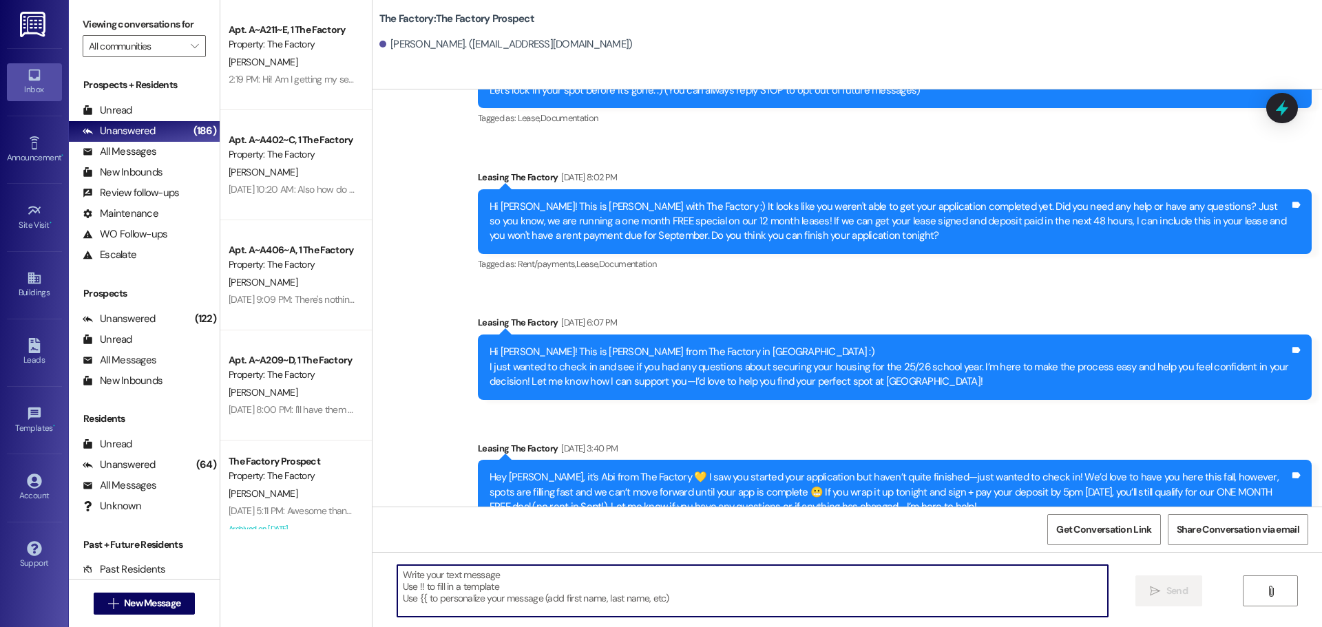
click at [482, 597] on textarea at bounding box center [752, 591] width 711 height 52
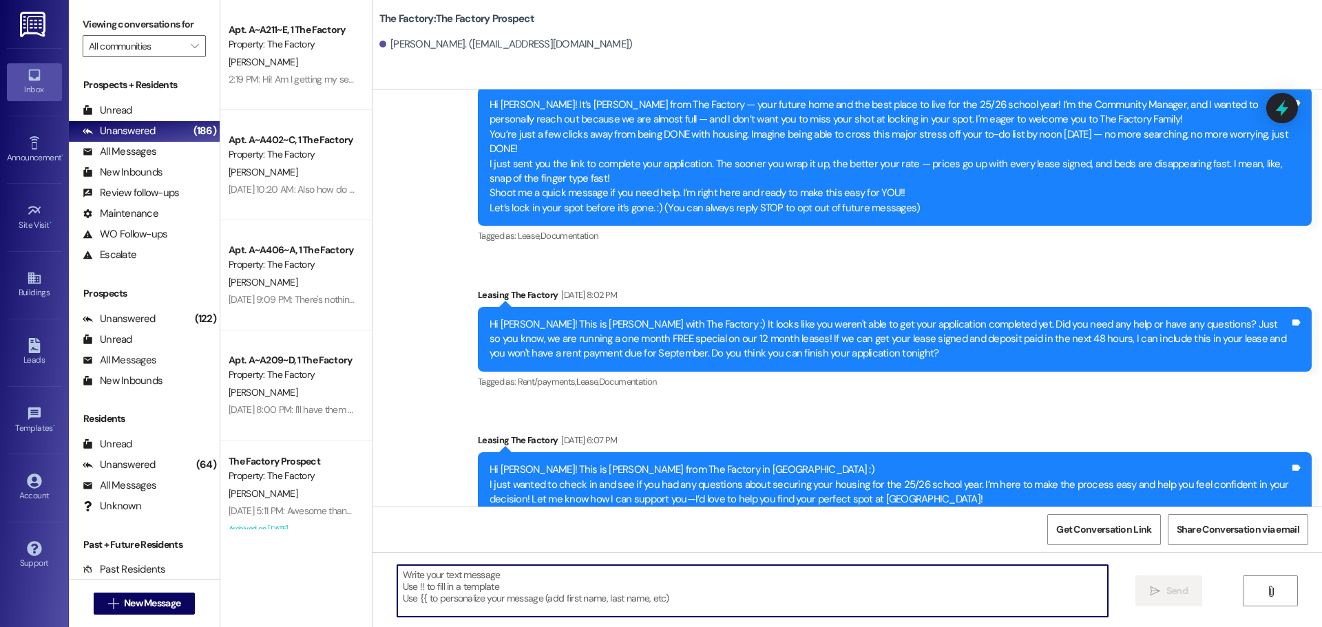
paste textarea "Hello [PERSON_NAME]! Your room in A504 is ready. I will be by to drop off keys …"
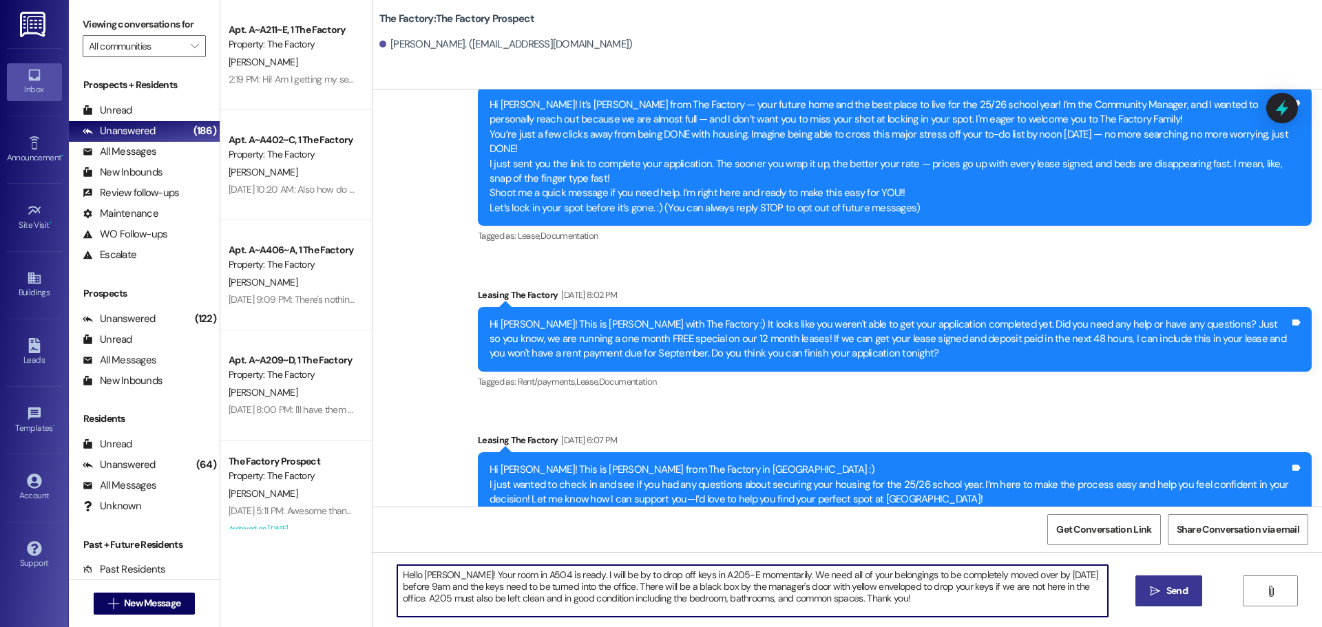
click at [421, 577] on textarea "Hello [PERSON_NAME]! Your room in A504 is ready. I will be by to drop off keys …" at bounding box center [752, 591] width 711 height 52
drag, startPoint x: 547, startPoint y: 578, endPoint x: 755, endPoint y: 580, distance: 208.0
click at [755, 580] on textarea "Hello [PERSON_NAME]! Your room in A504 is ready. I will be by to drop off keys …" at bounding box center [752, 591] width 711 height 52
type textarea "Hello [PERSON_NAME]! Your room in A504 is ready. We need all of your belongings…"
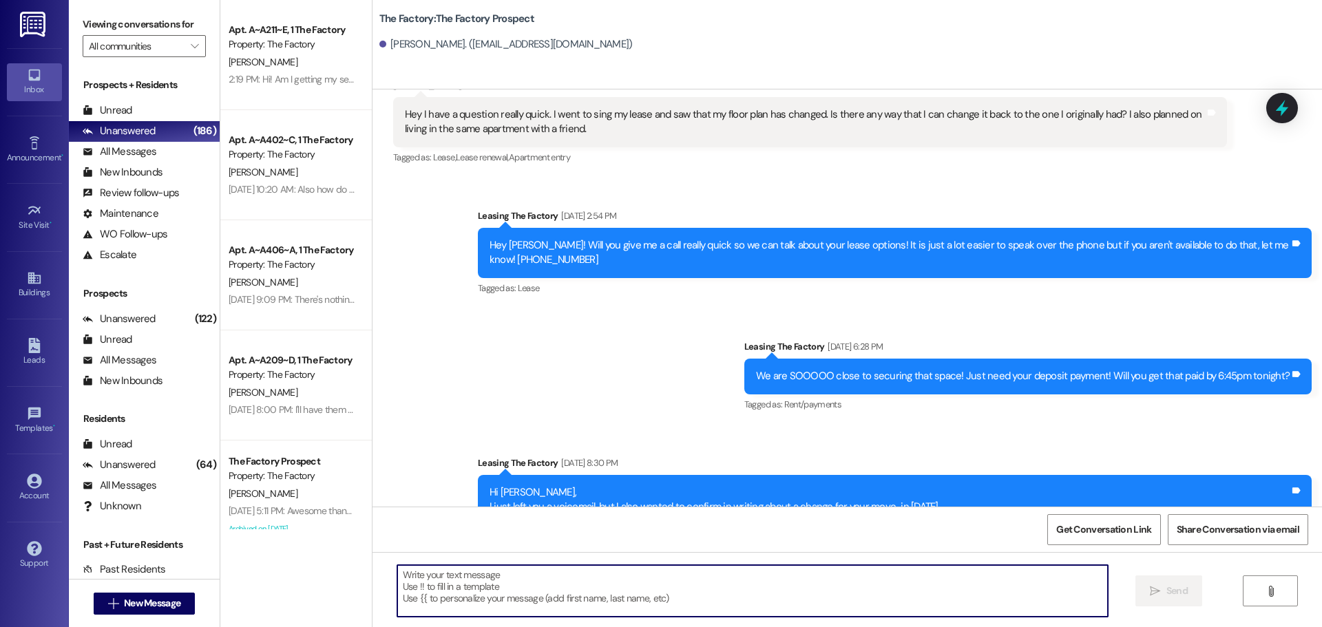
scroll to position [2013, 0]
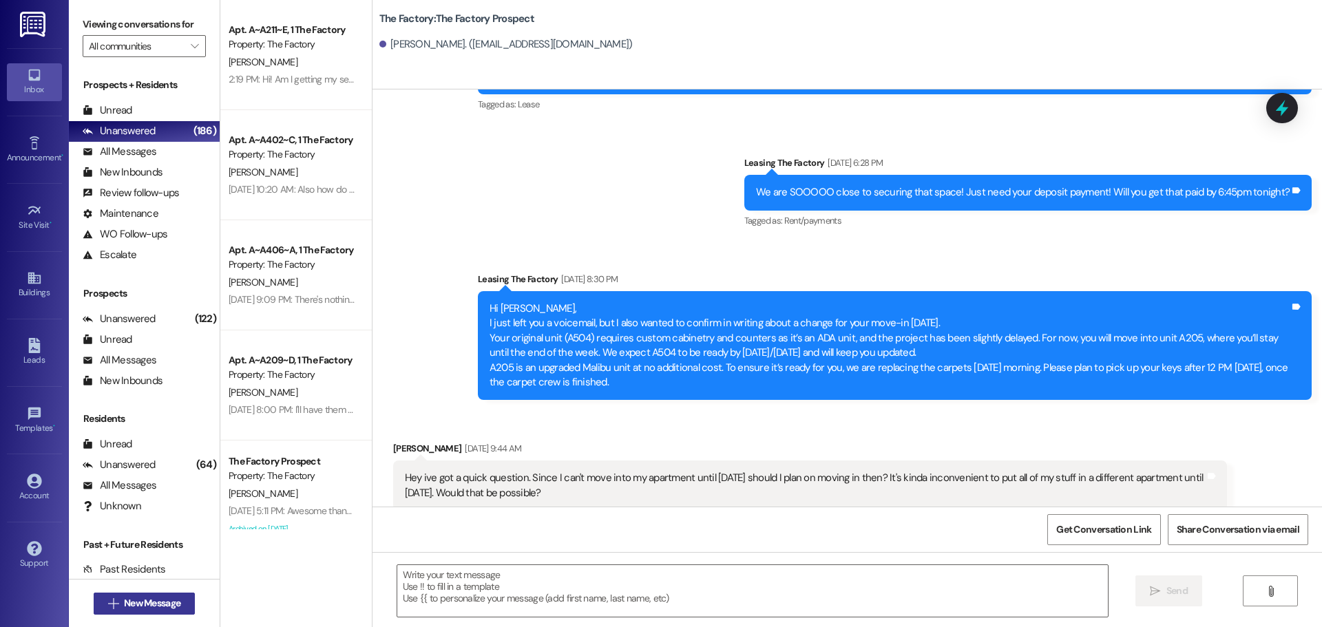
click at [149, 605] on span "New Message" at bounding box center [152, 603] width 56 height 14
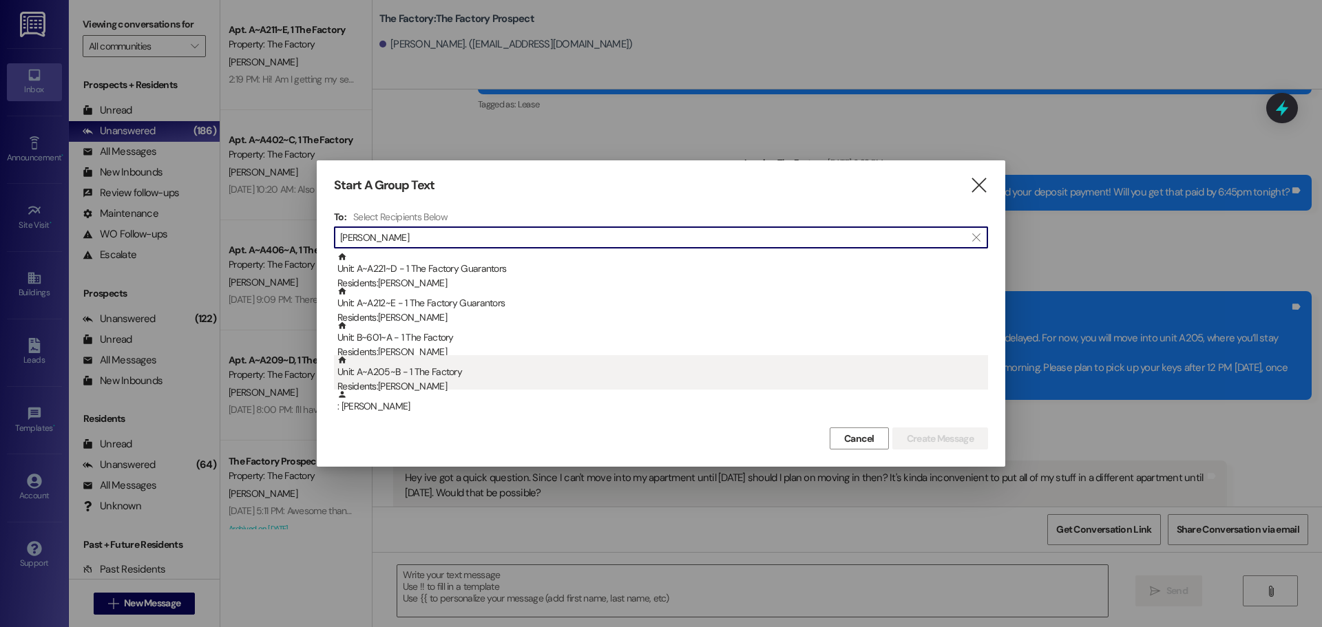
type input "[PERSON_NAME]"
click at [571, 384] on div "Residents: [PERSON_NAME]" at bounding box center [662, 386] width 651 height 14
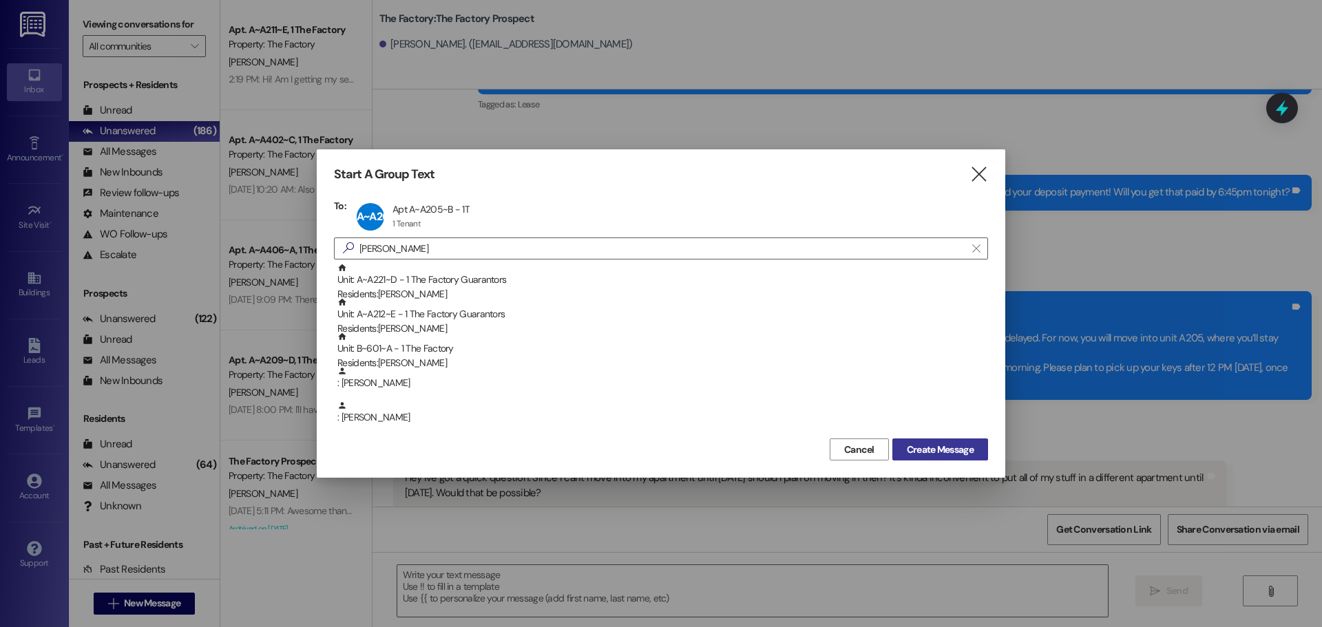
click at [947, 447] on span "Create Message" at bounding box center [940, 450] width 67 height 14
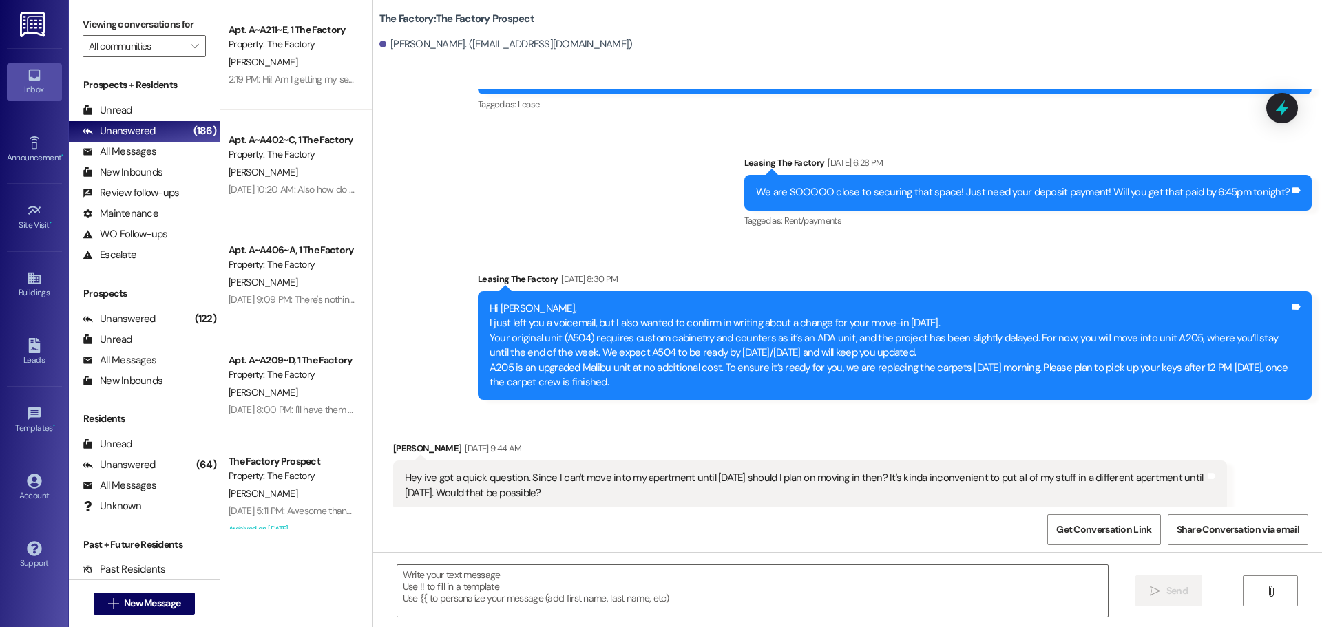
scroll to position [0, 0]
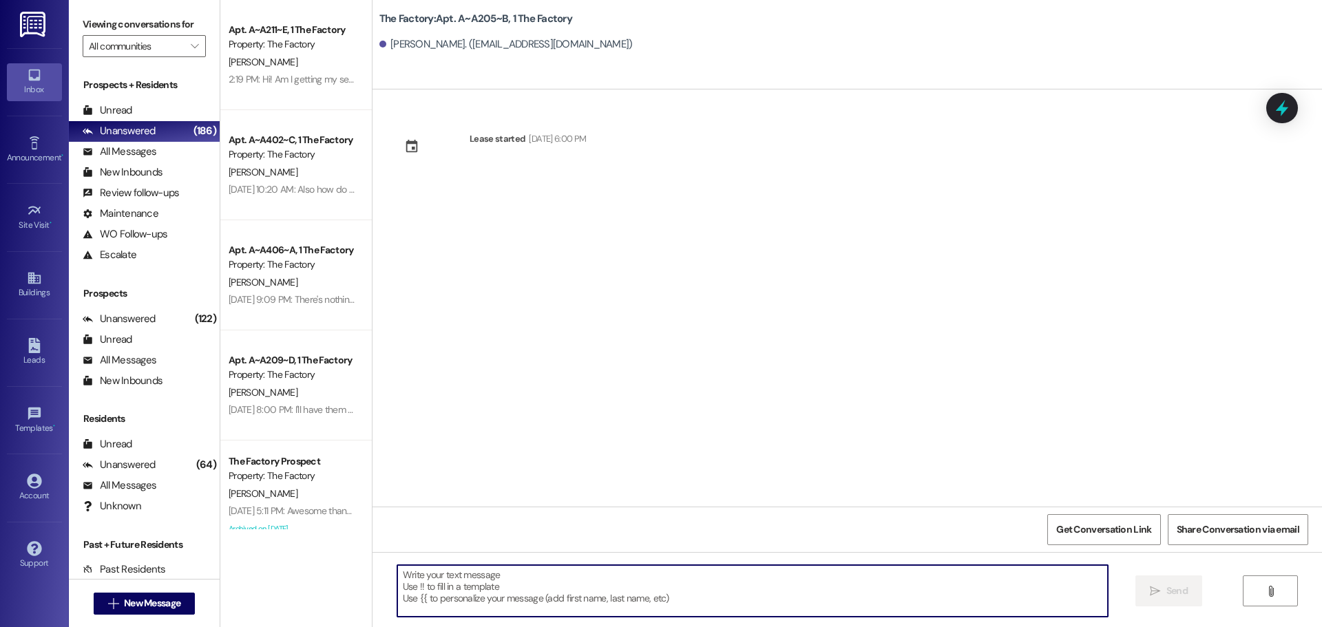
click at [449, 572] on textarea at bounding box center [752, 591] width 711 height 52
paste textarea "Hello [PERSON_NAME]! Your room in A504 is ready. I will be by to drop off keys …"
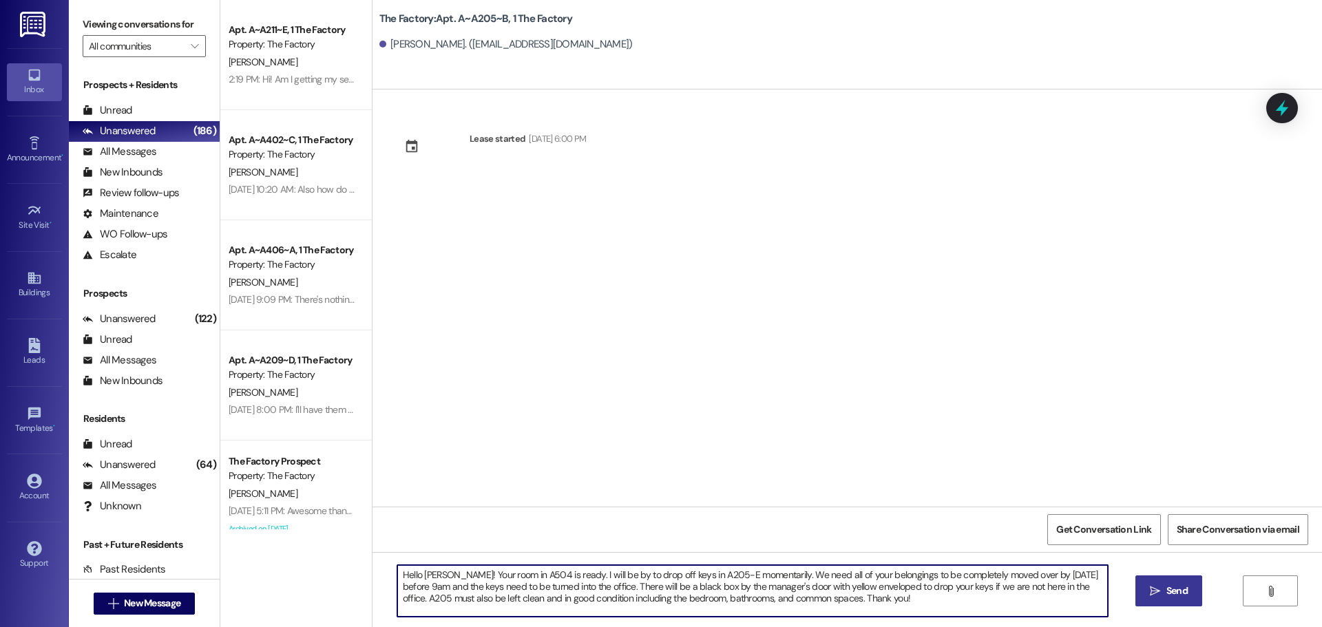
click at [432, 574] on textarea "Hello [PERSON_NAME]! Your room in A504 is ready. I will be by to drop off keys …" at bounding box center [752, 591] width 711 height 52
drag, startPoint x: 450, startPoint y: 576, endPoint x: 764, endPoint y: 576, distance: 314.0
click at [764, 576] on textarea "Hello [PERSON_NAME]! Your room in A504 is ready. I will be by to drop off keys …" at bounding box center [752, 591] width 711 height 52
type textarea "Hello [PERSON_NAME]! We need all of your belongings to be completely moved over…"
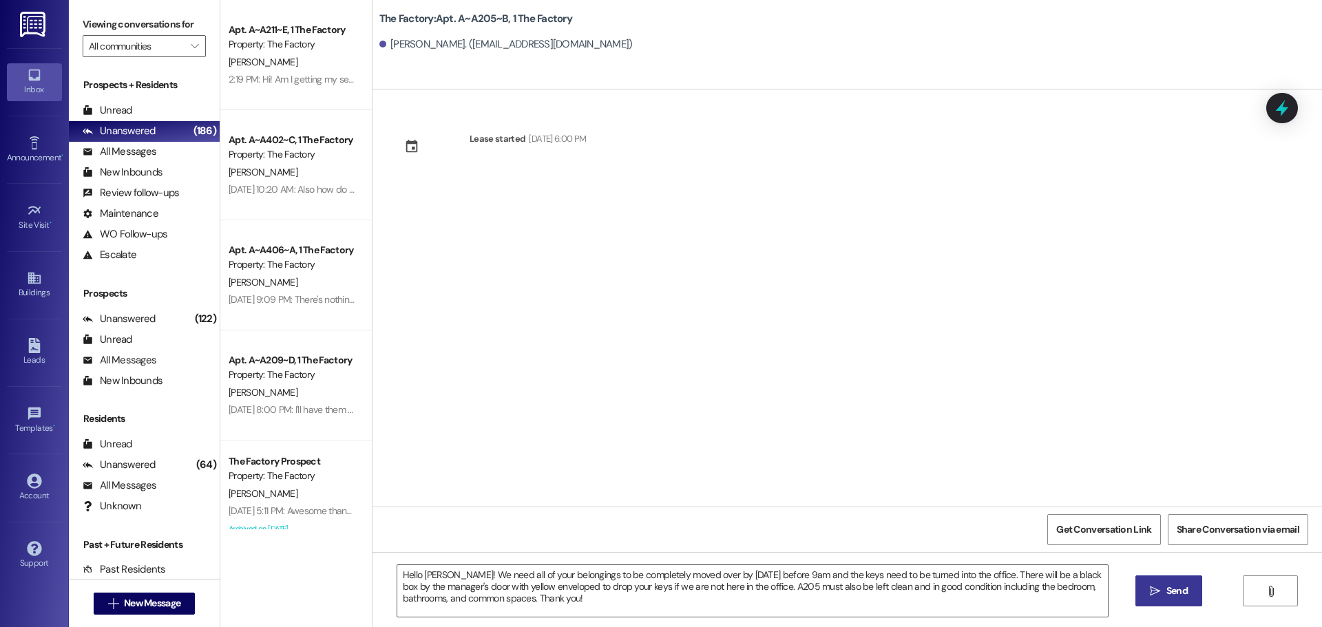
click at [1135, 587] on button " Send" at bounding box center [1168, 591] width 67 height 31
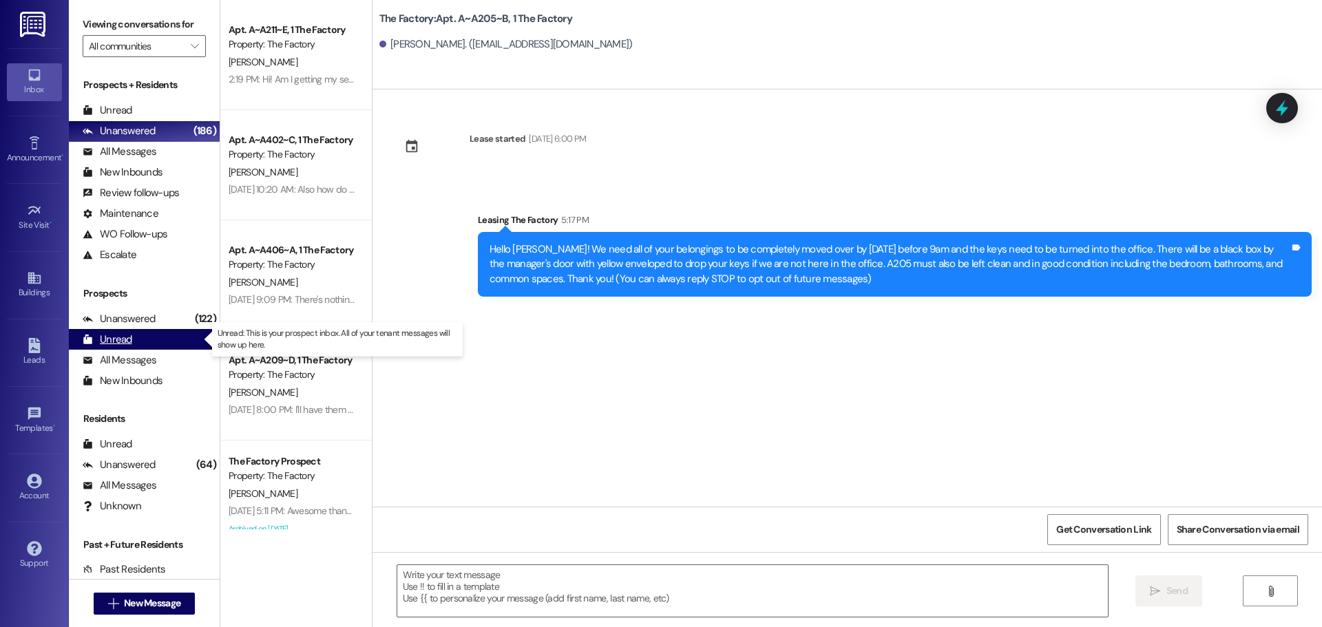
click at [139, 337] on div "Unread (0)" at bounding box center [144, 339] width 151 height 21
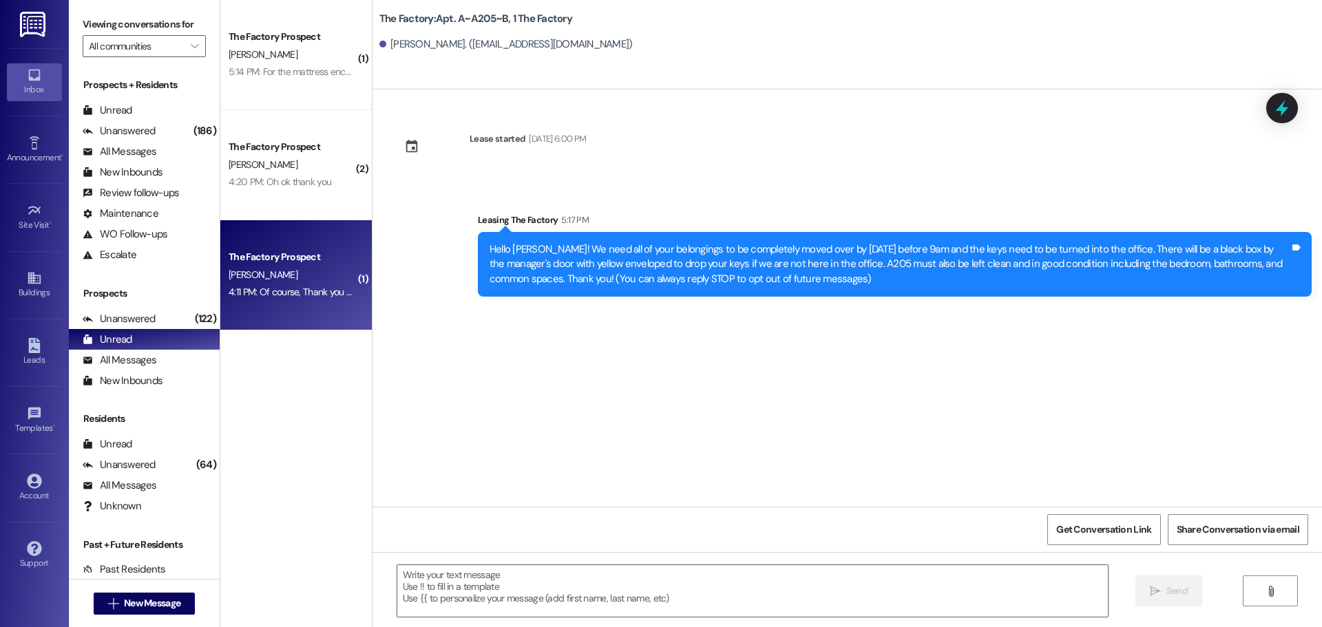
click at [231, 285] on div "4:11 PM: Of course, Thank you and we look forward to seeing you [DATE] evening.…" at bounding box center [292, 292] width 130 height 17
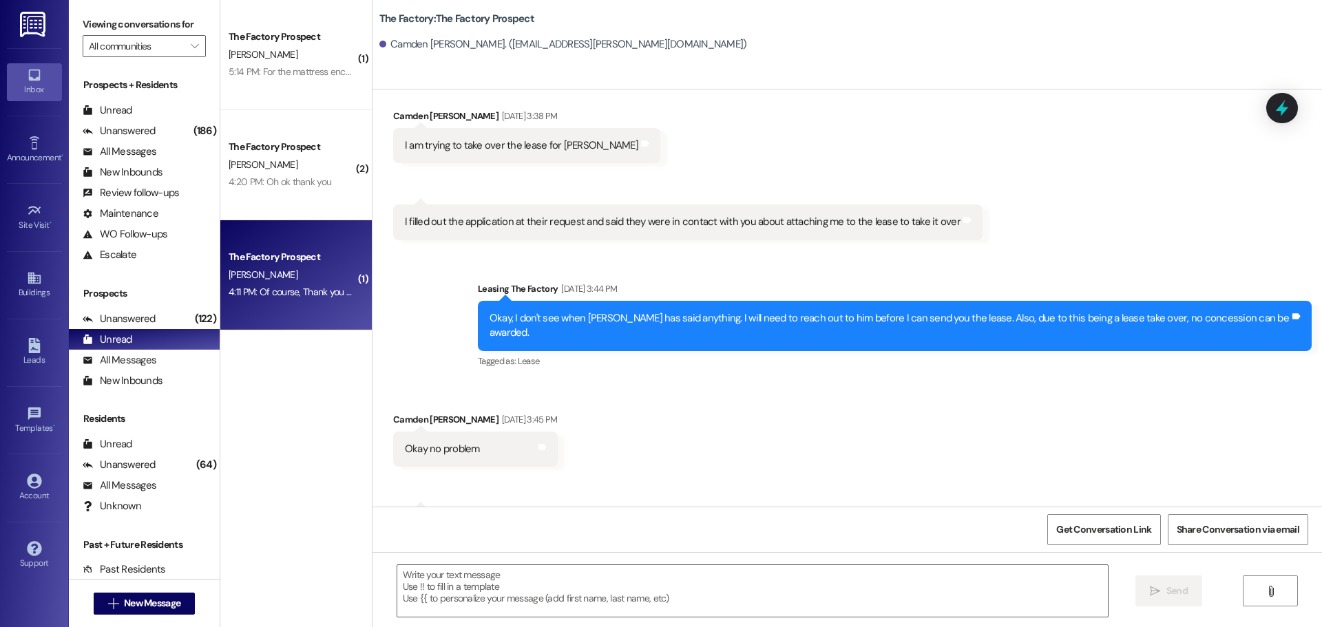
scroll to position [3617, 0]
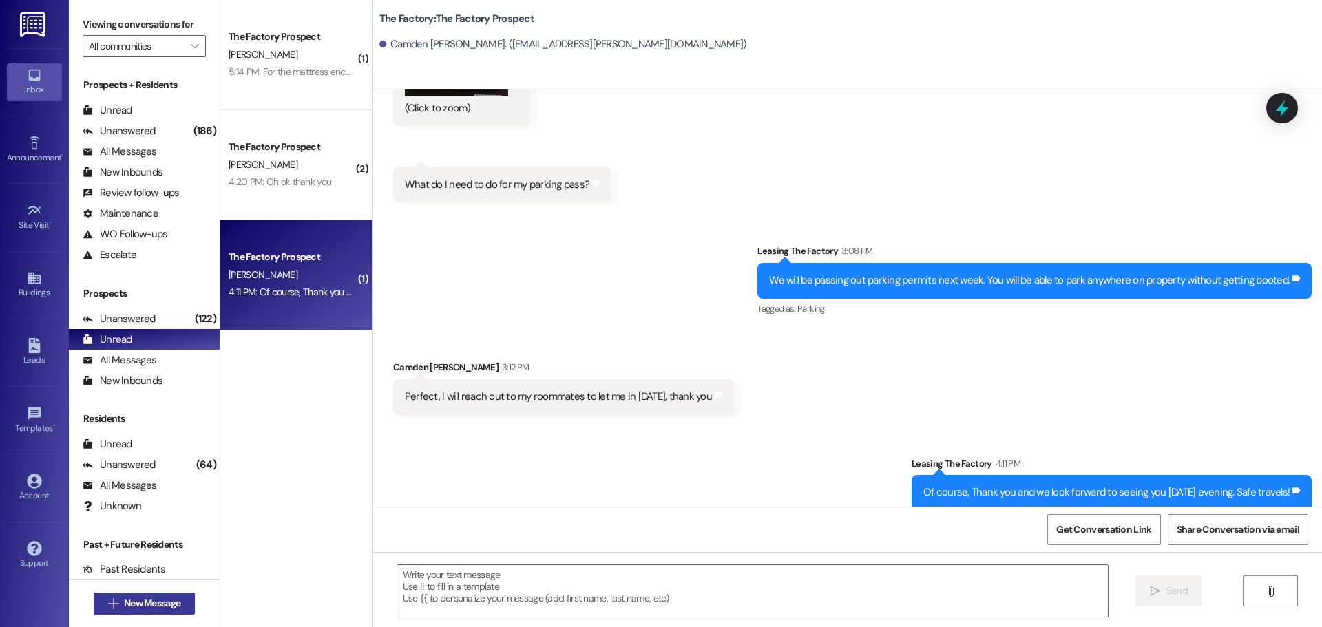
click at [138, 606] on span "New Message" at bounding box center [152, 603] width 56 height 14
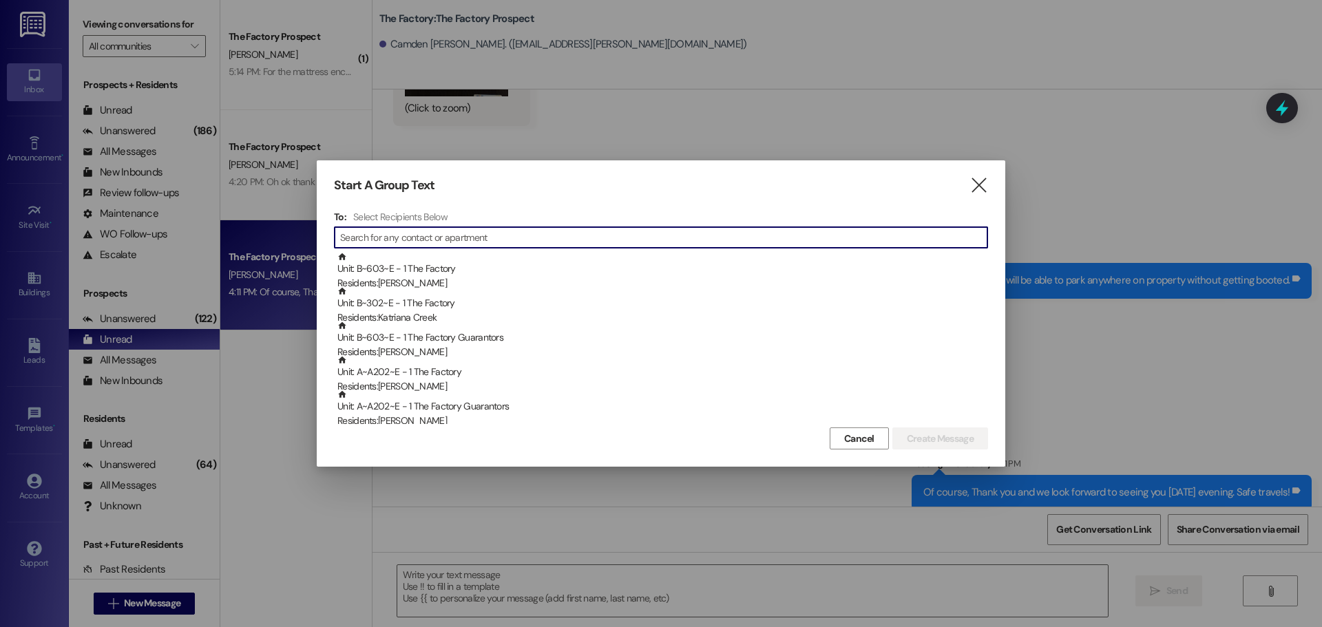
type input "r"
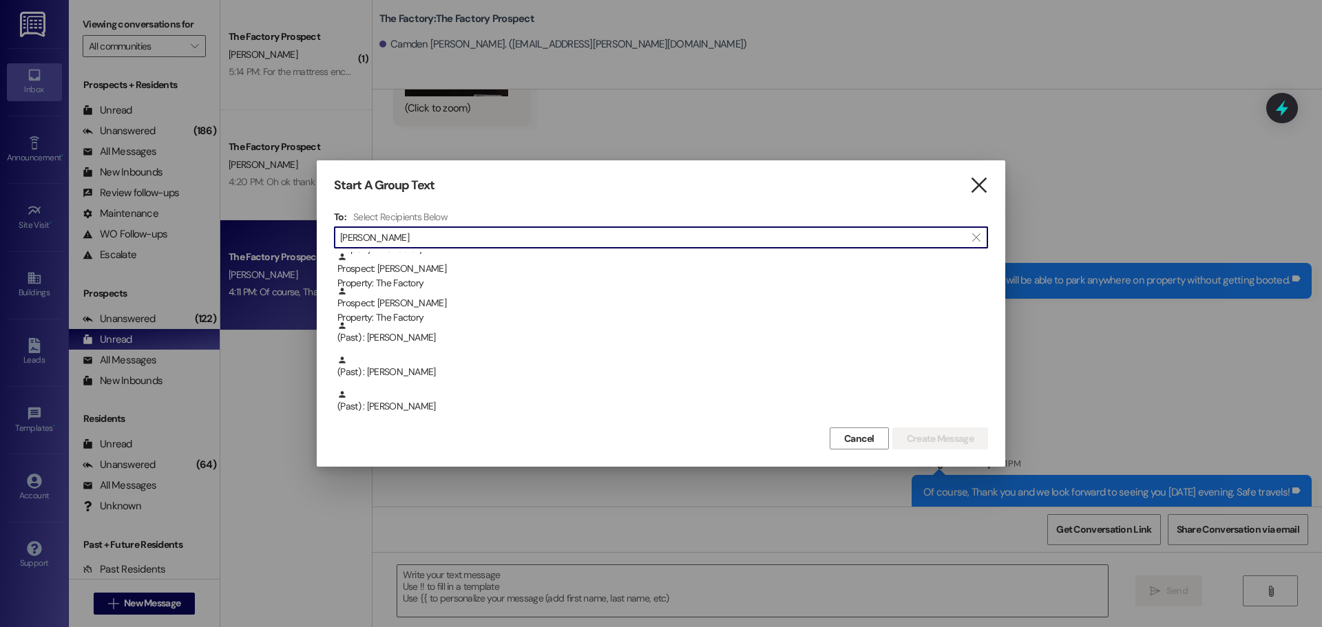
type input "[PERSON_NAME]"
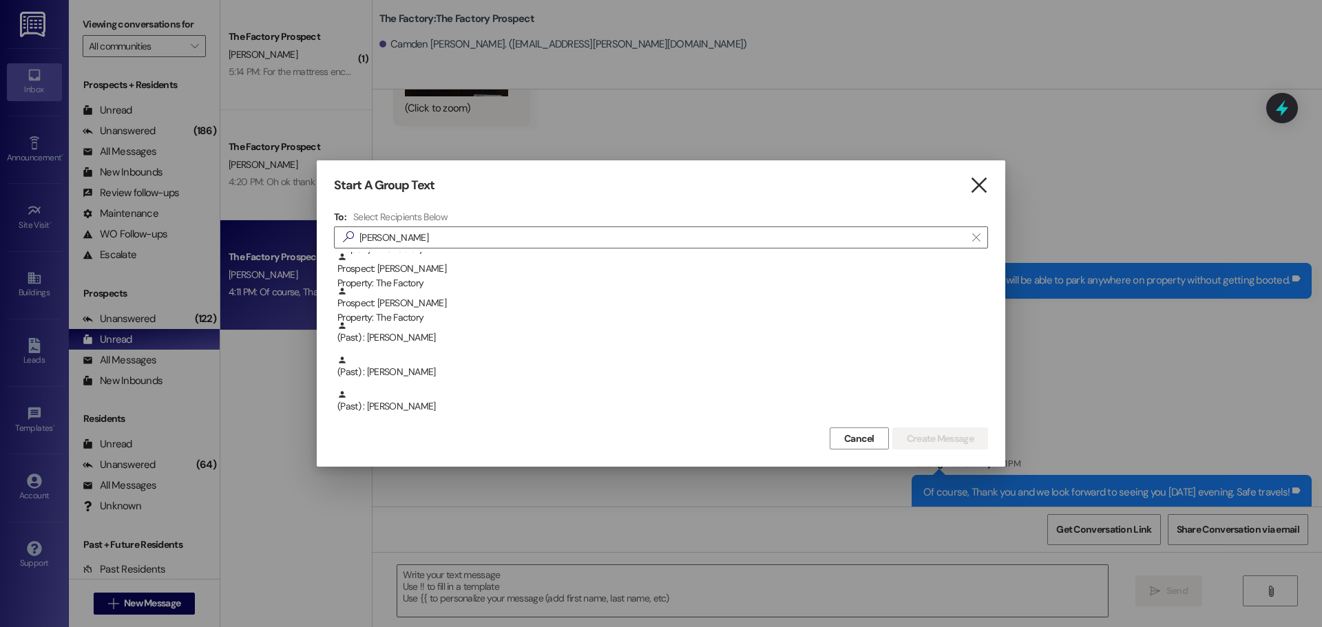
click at [979, 189] on icon "" at bounding box center [979, 185] width 19 height 14
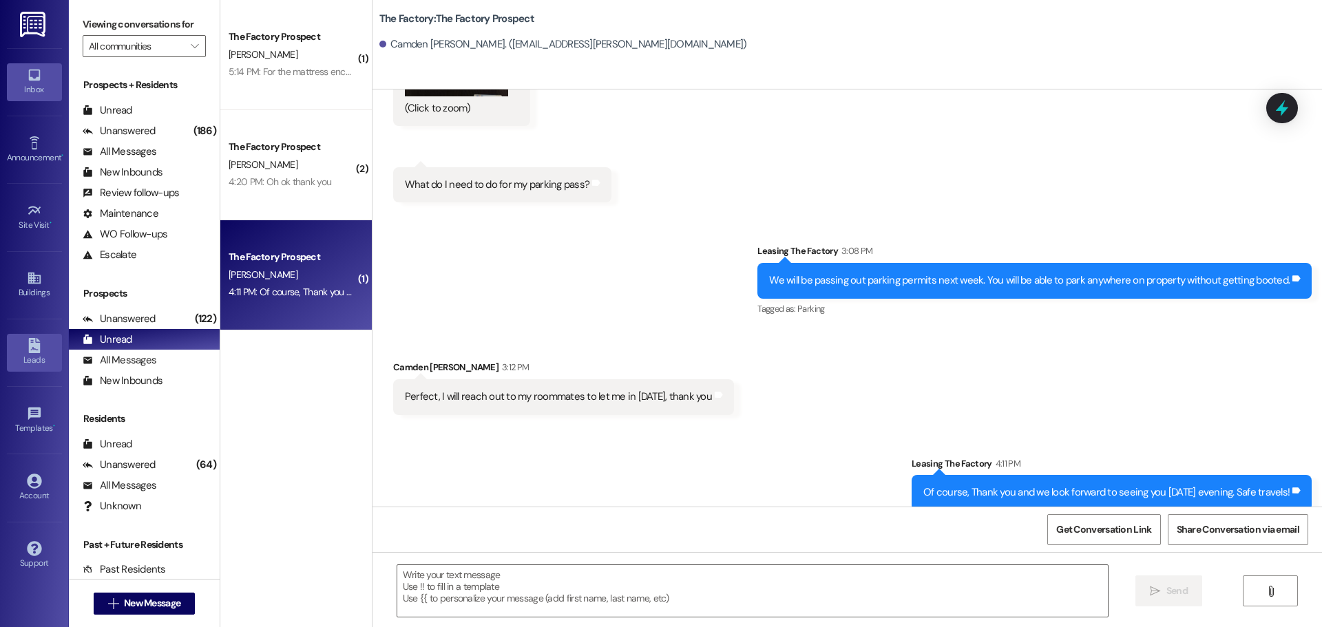
click at [39, 338] on icon at bounding box center [34, 345] width 15 height 15
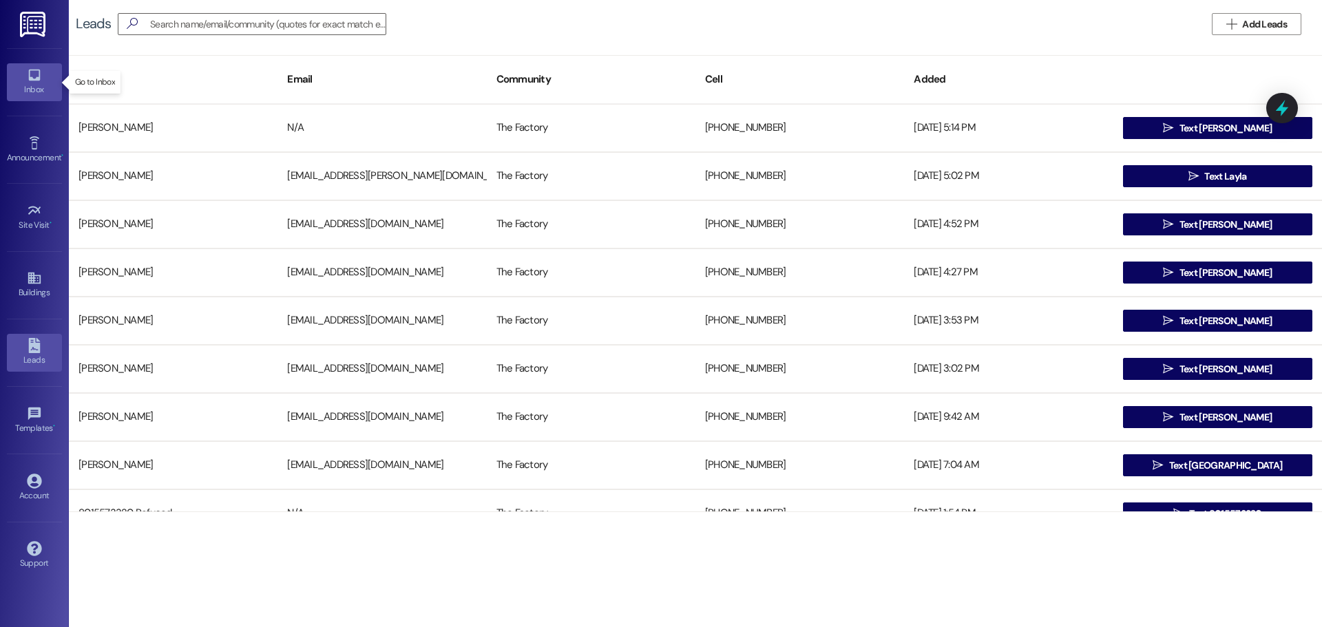
click at [19, 73] on link "Inbox" at bounding box center [34, 81] width 55 height 37
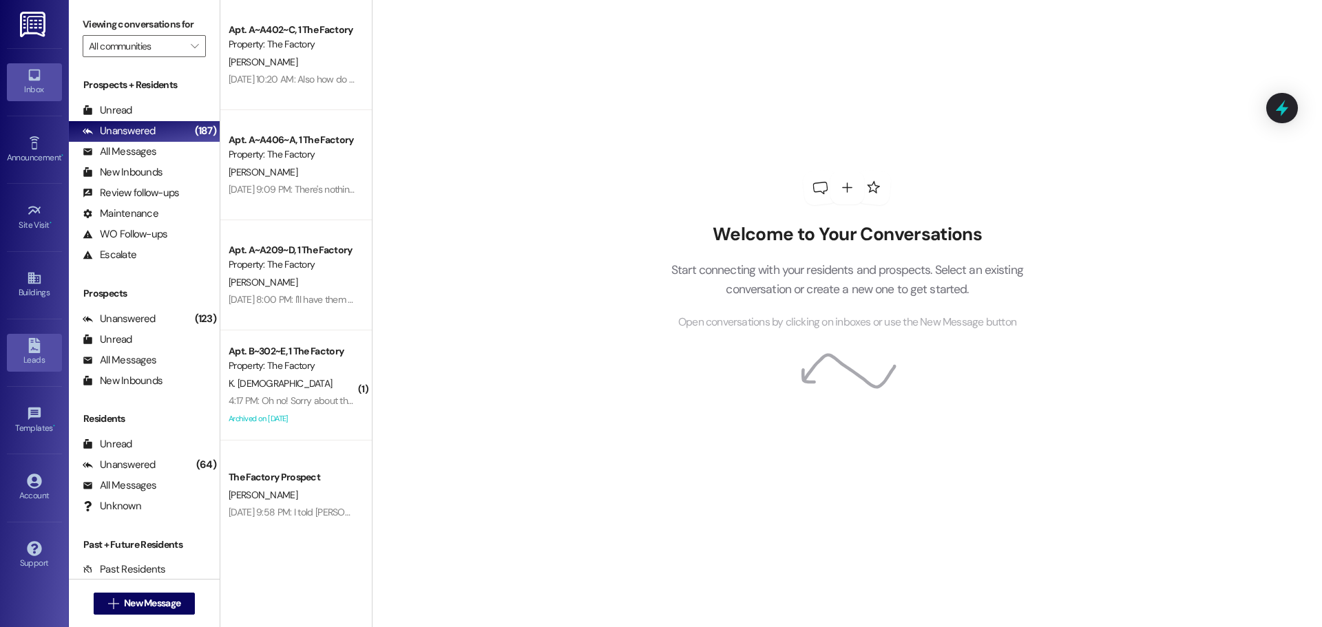
click at [30, 346] on icon at bounding box center [34, 345] width 12 height 15
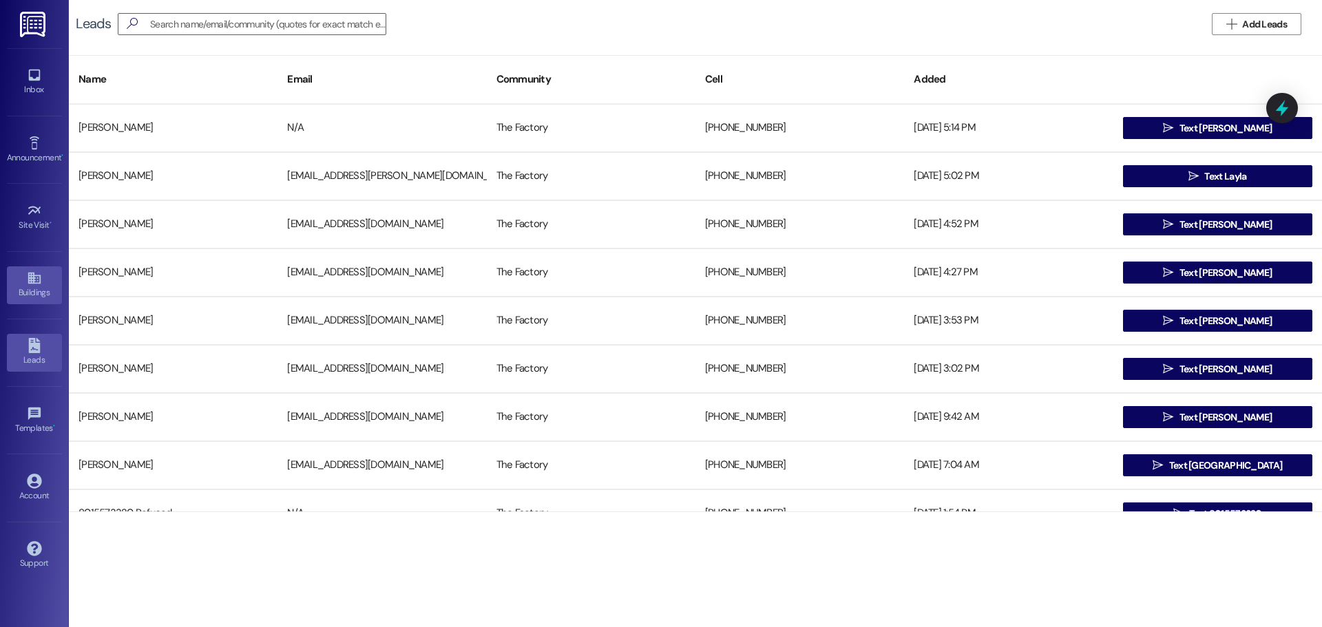
click at [44, 283] on link "Buildings" at bounding box center [34, 284] width 55 height 37
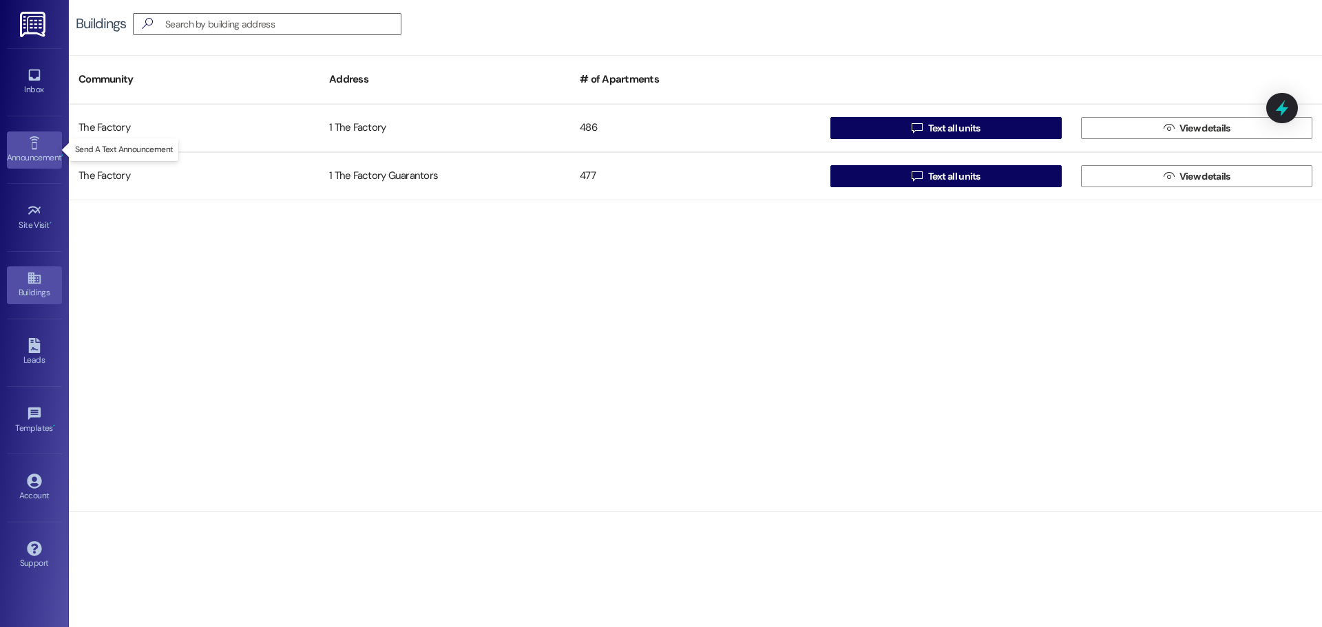
click at [33, 152] on div "Announcement •" at bounding box center [34, 158] width 69 height 14
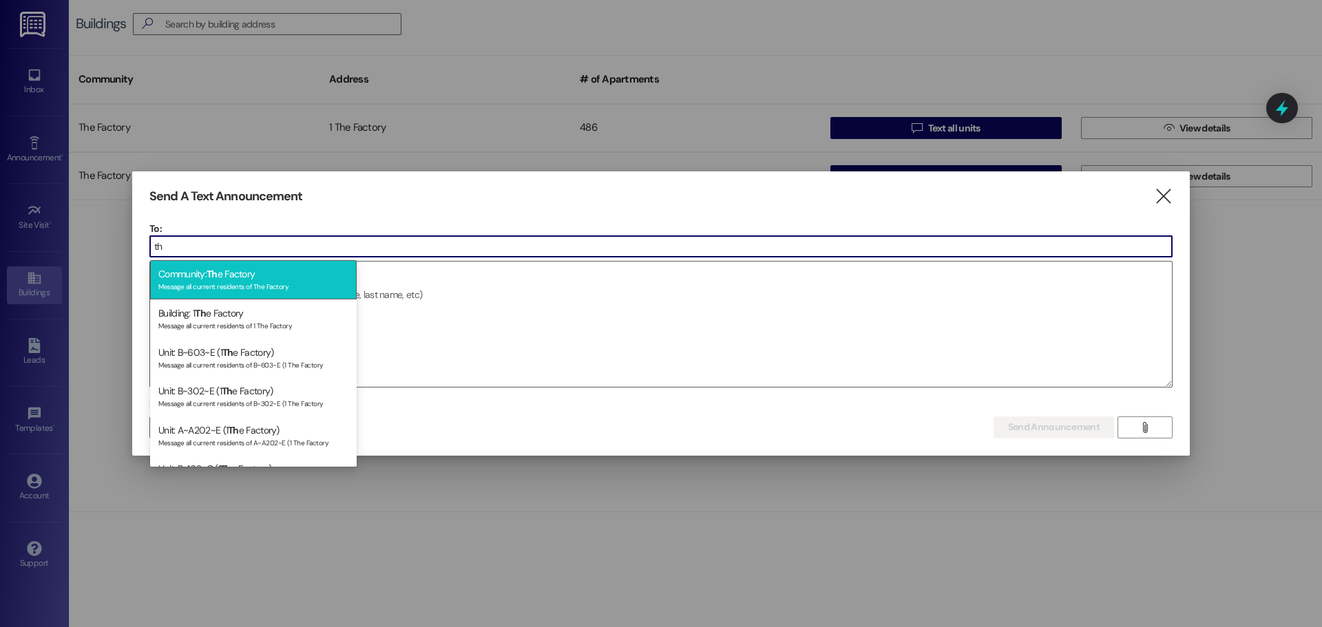
type input "th"
click at [251, 279] on div "Community: Th e Factory Message all current residents of The Factory" at bounding box center [253, 279] width 207 height 39
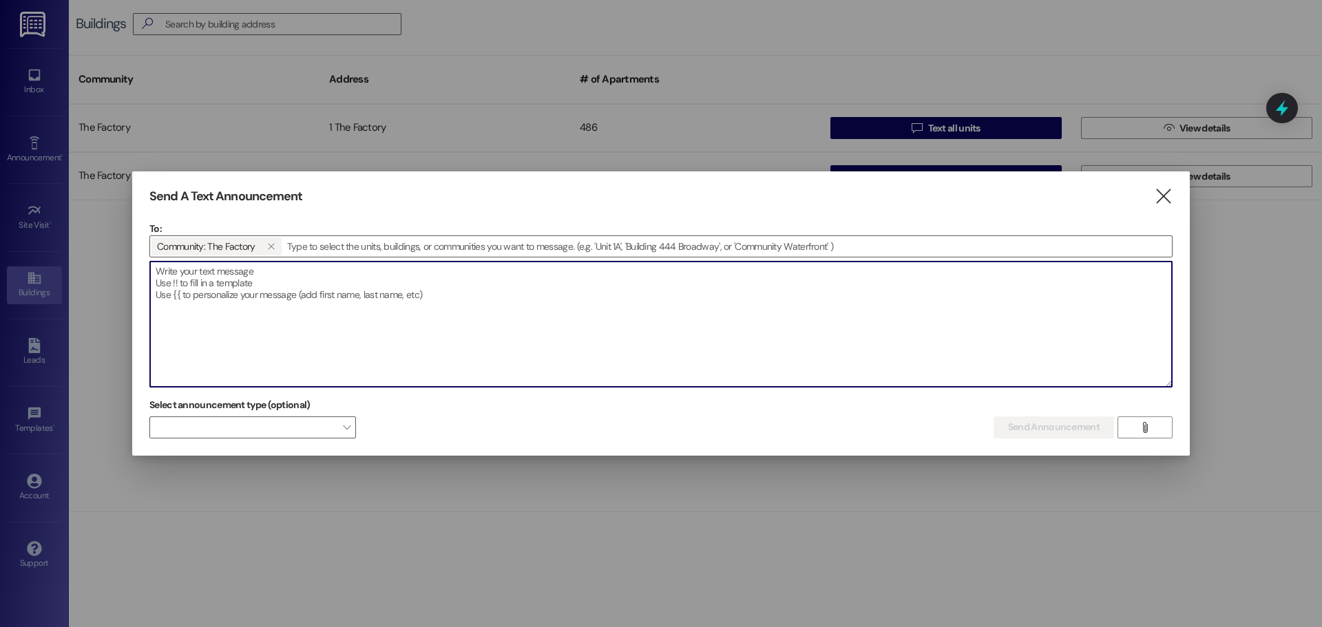
click at [242, 298] on textarea at bounding box center [661, 324] width 1022 height 125
paste textarea "Hey Factory Family! Our cleaning crew will be back [DATE] – [DATE] to finish ma…"
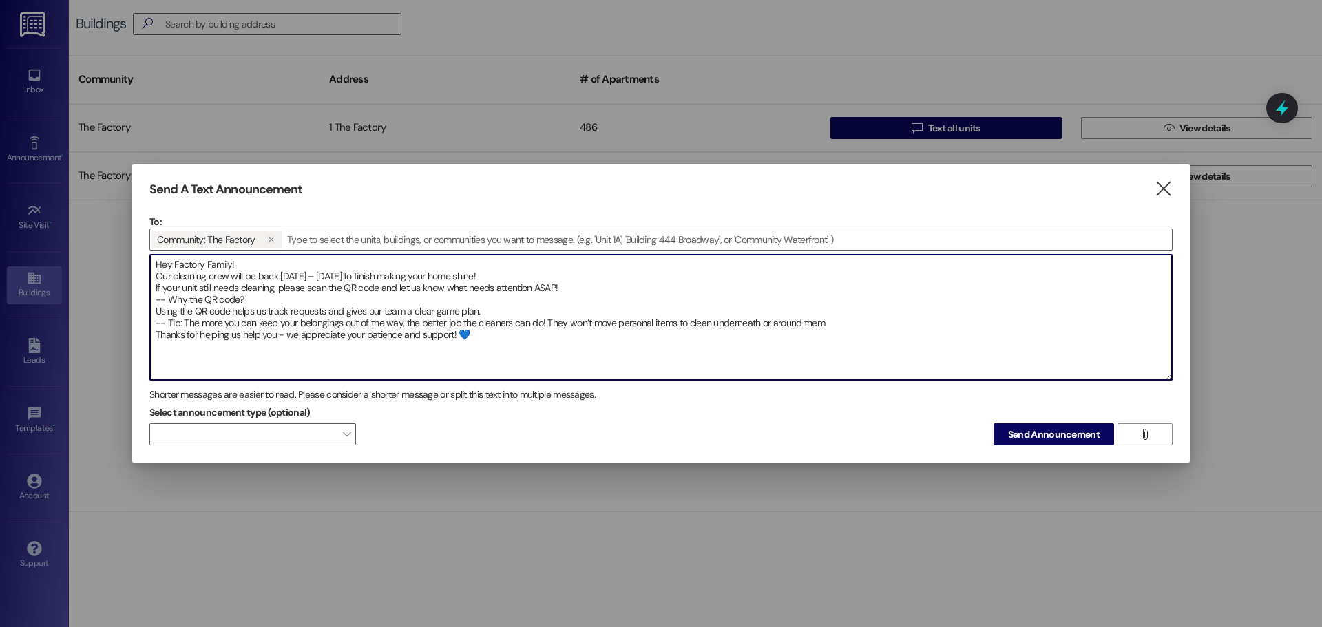
click at [150, 279] on textarea "Hey Factory Family! Our cleaning crew will be back [DATE] – [DATE] to finish ma…" at bounding box center [661, 317] width 1022 height 125
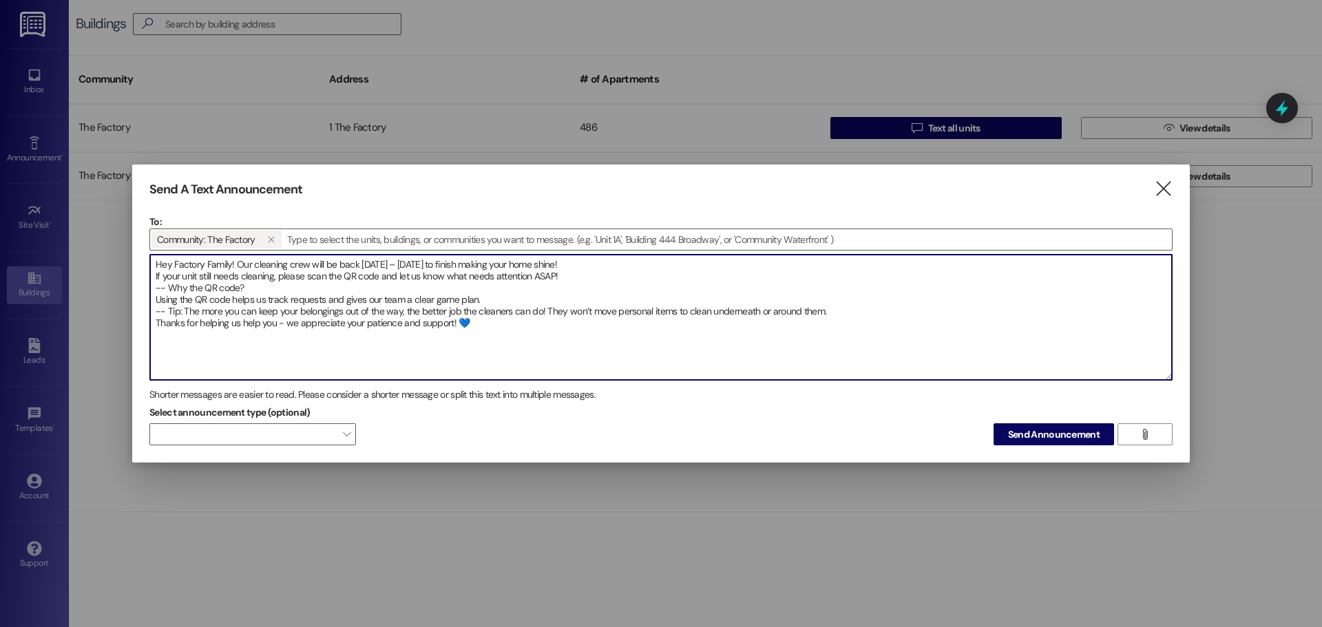
click at [154, 284] on textarea "Hey Factory Family! Our cleaning crew will be back [DATE] – [DATE] to finish ma…" at bounding box center [661, 317] width 1022 height 125
click at [154, 270] on textarea "Hey Factory Family! Our cleaning crew will be back [DATE] – [DATE] to finish ma…" at bounding box center [661, 317] width 1022 height 125
click at [154, 275] on textarea "Hey Factory Family! Our cleaning crew will be back [DATE] – [DATE] to finish ma…" at bounding box center [661, 317] width 1022 height 125
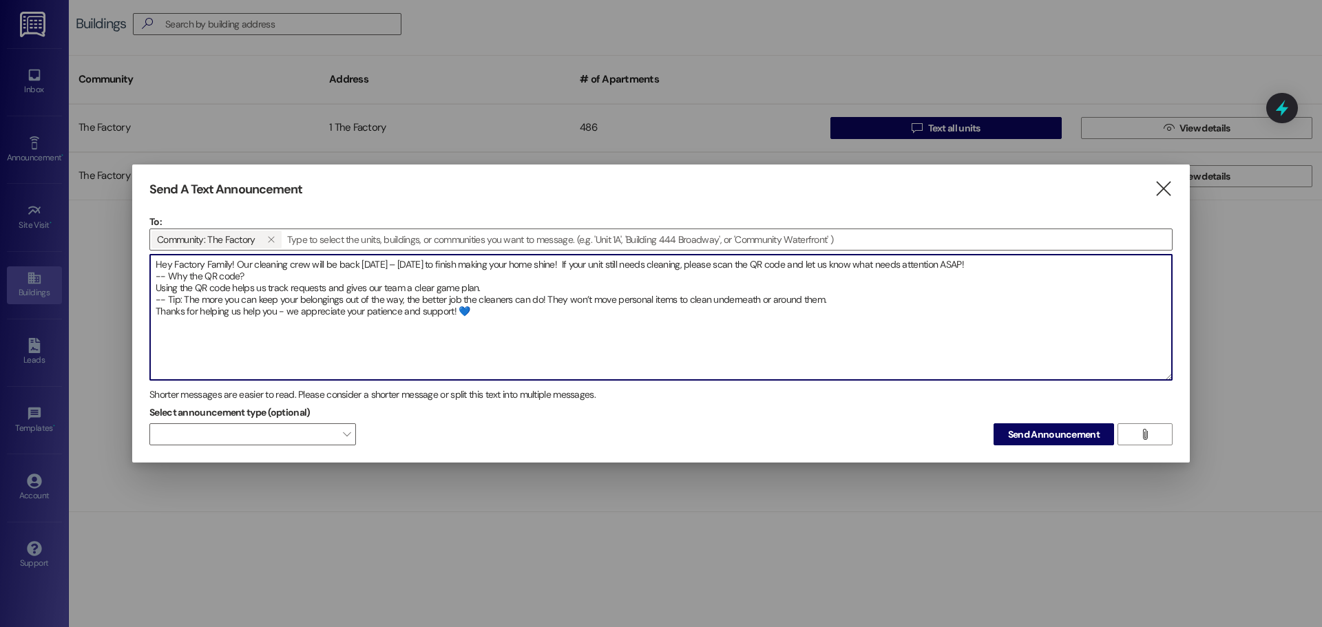
click at [153, 276] on textarea "Hey Factory Family! Our cleaning crew will be back [DATE] – [DATE] to finish ma…" at bounding box center [661, 317] width 1022 height 125
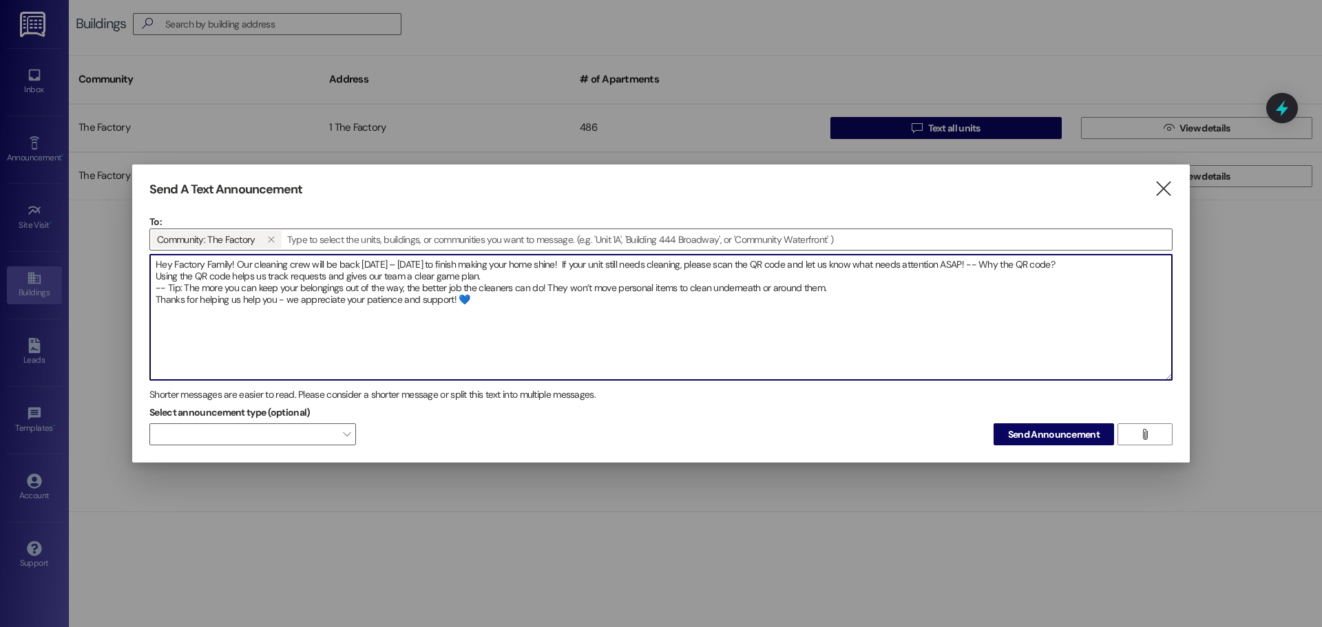
click at [155, 279] on textarea "Hey Factory Family! Our cleaning crew will be back [DATE] – [DATE] to finish ma…" at bounding box center [661, 317] width 1022 height 125
click at [155, 280] on textarea "Hey Factory Family! Our cleaning crew will be back [DATE] – [DATE] to finish ma…" at bounding box center [661, 317] width 1022 height 125
click at [154, 287] on textarea "Hey Factory Family! Our cleaning crew will be back [DATE] – [DATE] to finish ma…" at bounding box center [661, 317] width 1022 height 125
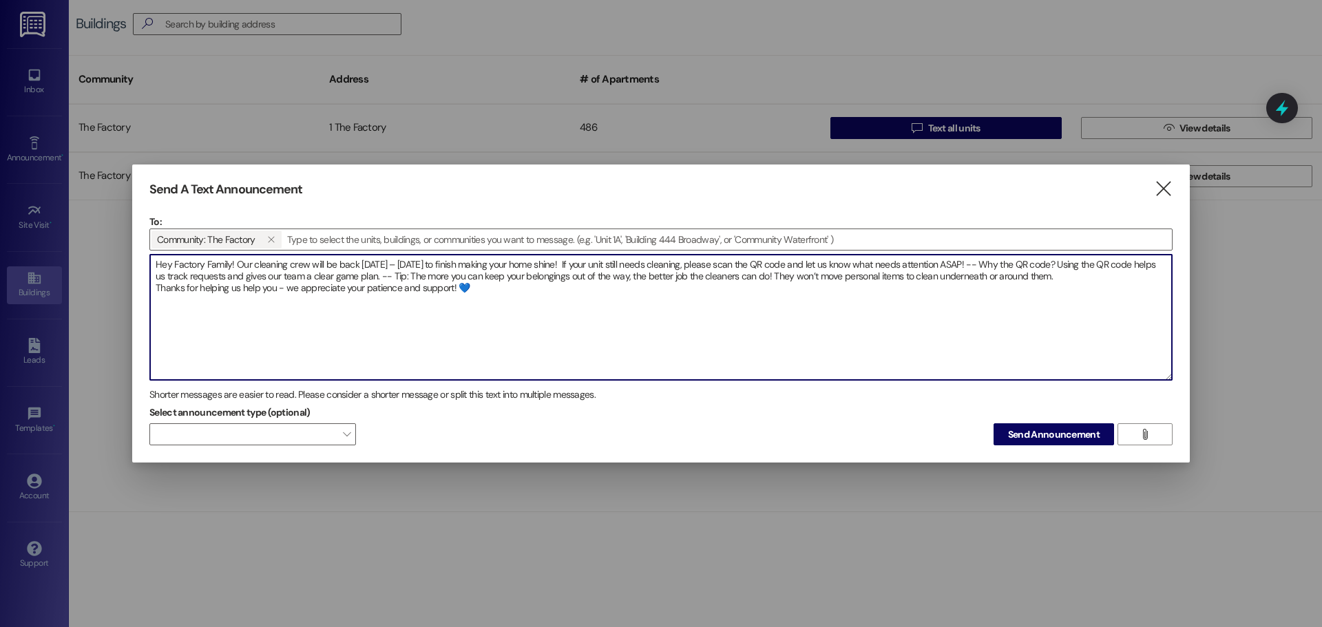
click at [158, 287] on textarea "Hey Factory Family! Our cleaning crew will be back [DATE] – [DATE] to finish ma…" at bounding box center [661, 317] width 1022 height 125
type textarea "Hey Factory Family! Our cleaning crew will be back [DATE] – [DATE] to finish ma…"
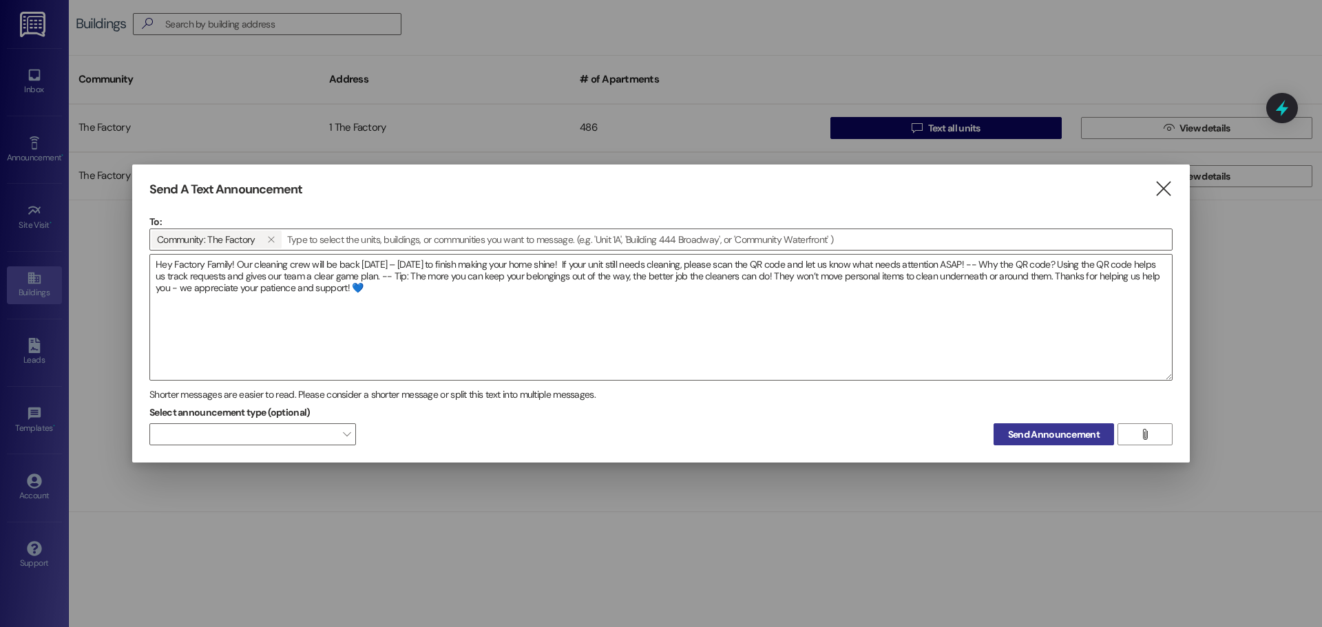
click at [1039, 437] on span "Send Announcement" at bounding box center [1054, 435] width 92 height 14
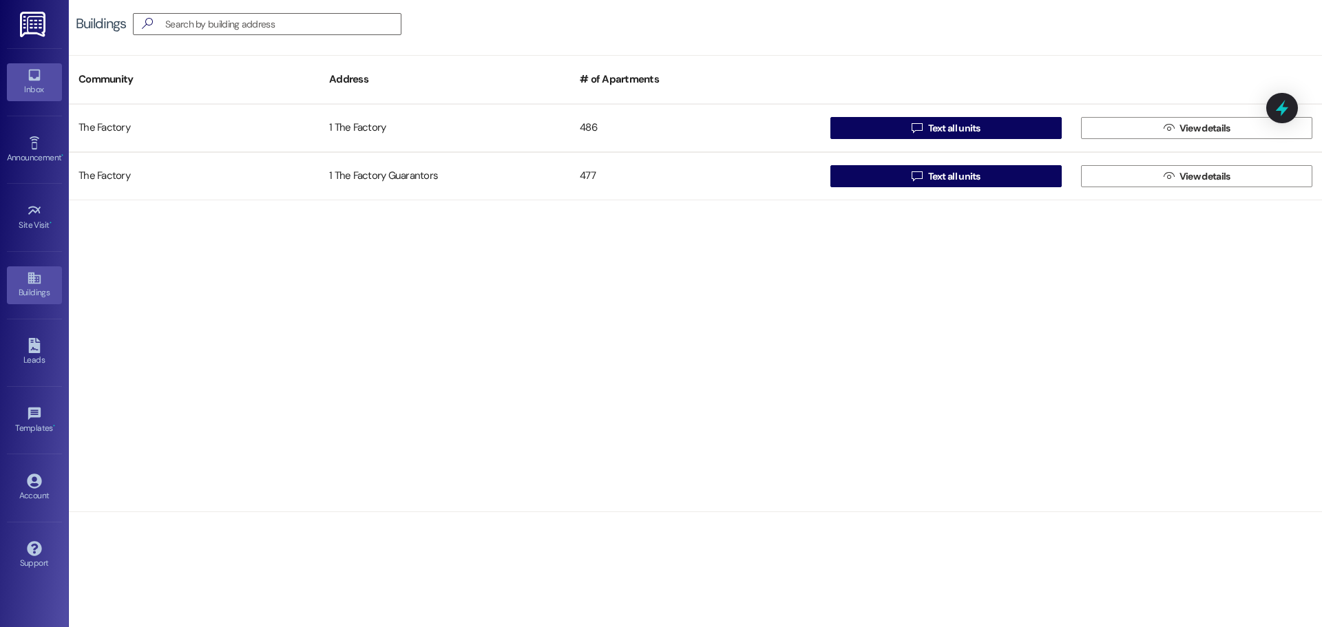
click at [41, 77] on icon at bounding box center [34, 74] width 15 height 15
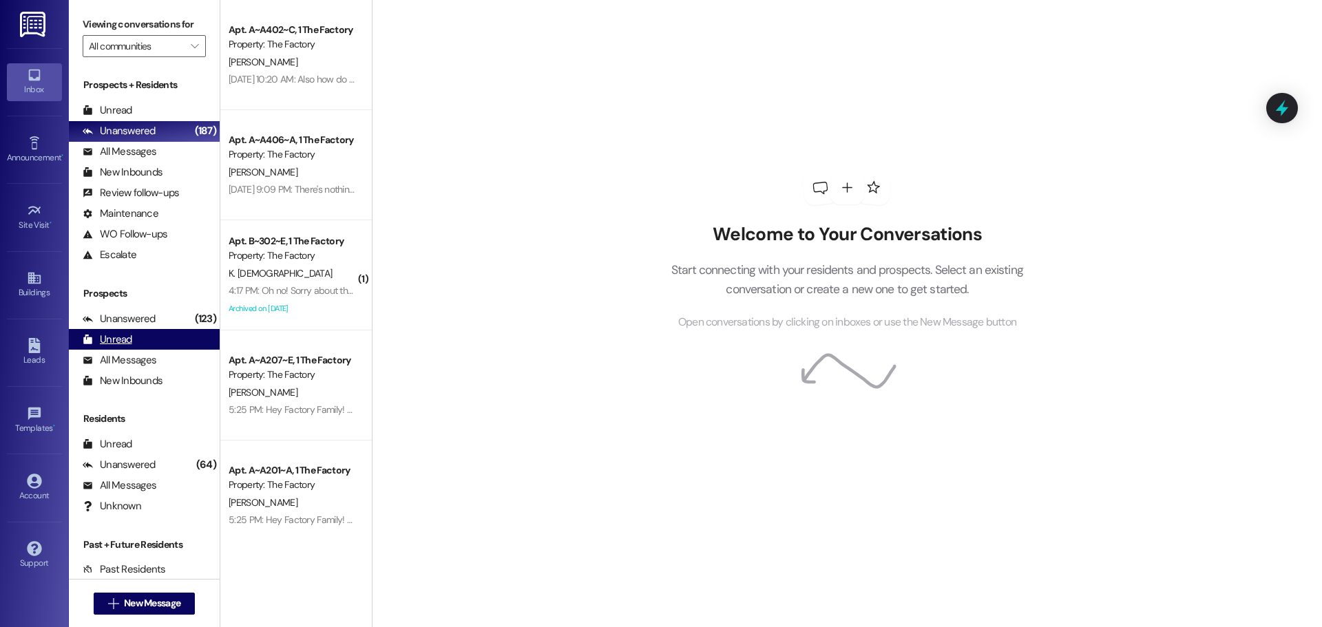
click at [134, 344] on div "Unread (0)" at bounding box center [144, 339] width 151 height 21
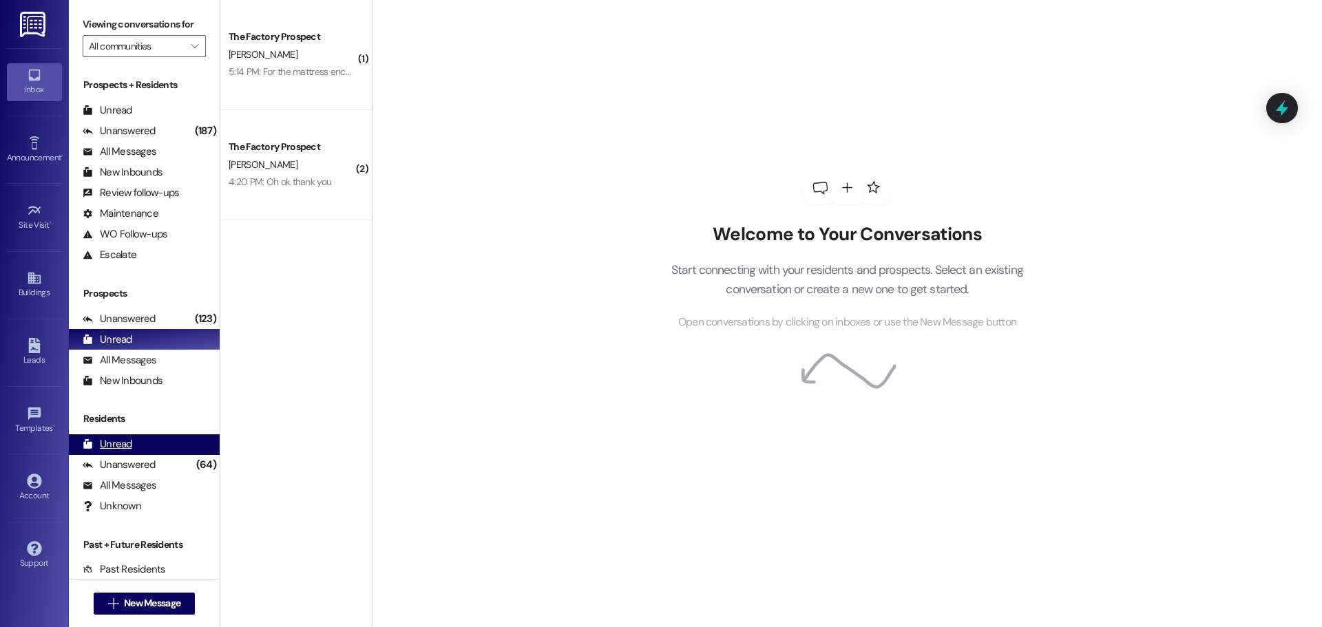
click at [130, 437] on div "Unread (0)" at bounding box center [144, 445] width 151 height 21
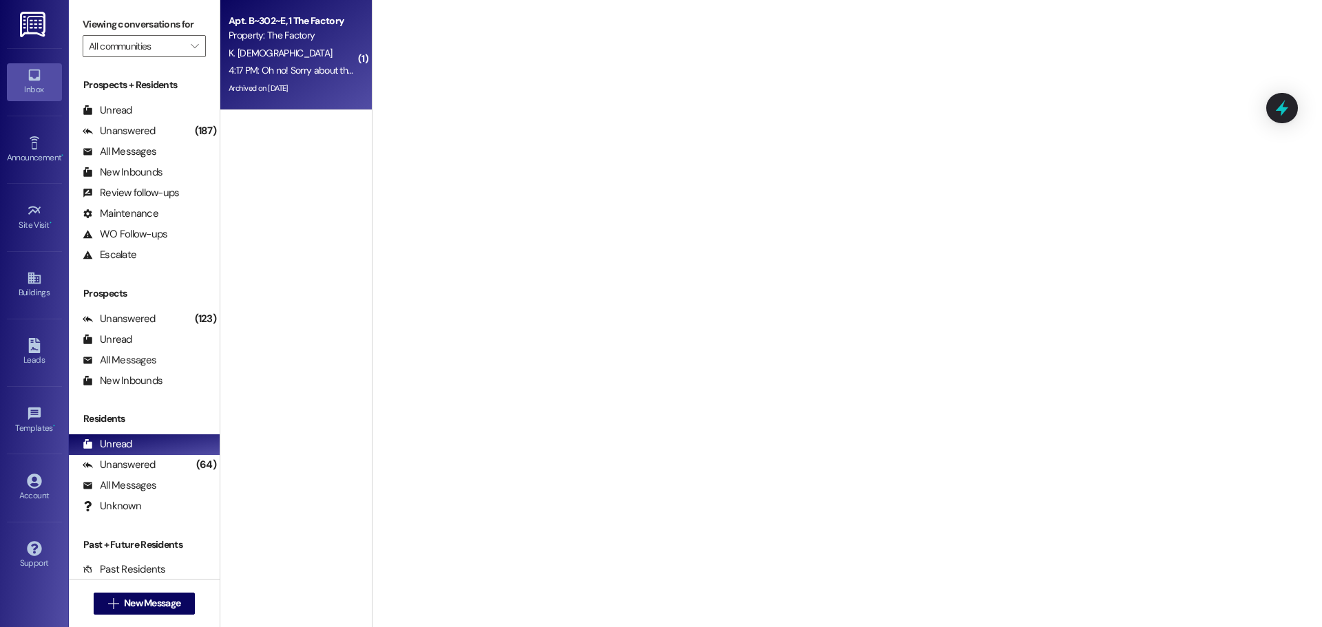
click at [311, 41] on div "Property: The Factory" at bounding box center [292, 35] width 127 height 14
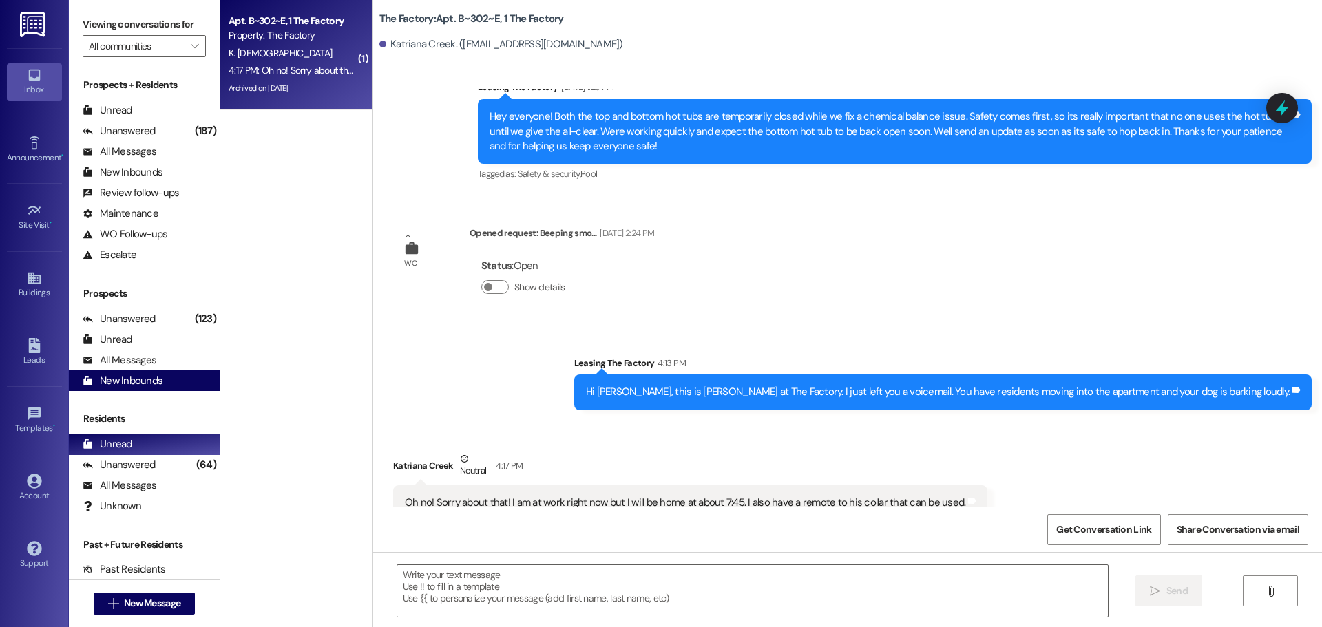
scroll to position [49, 0]
